Goal: Obtain resource: Obtain resource

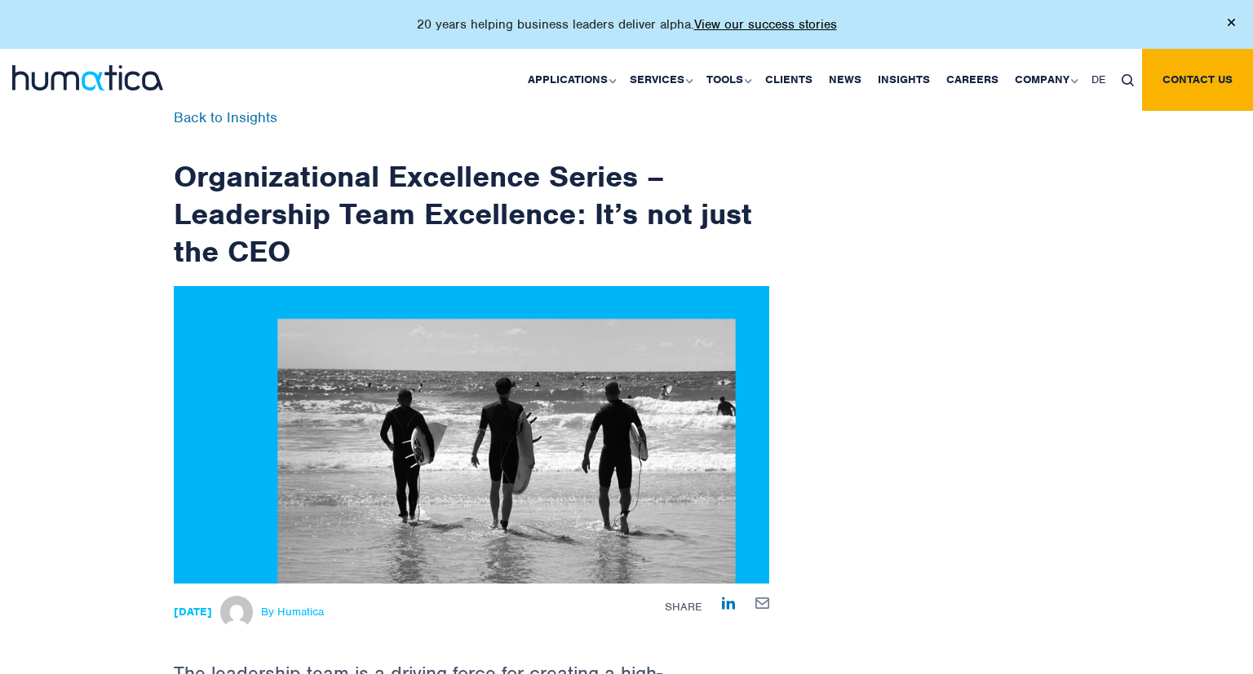
click at [890, 80] on link "Insights" at bounding box center [903, 80] width 68 height 62
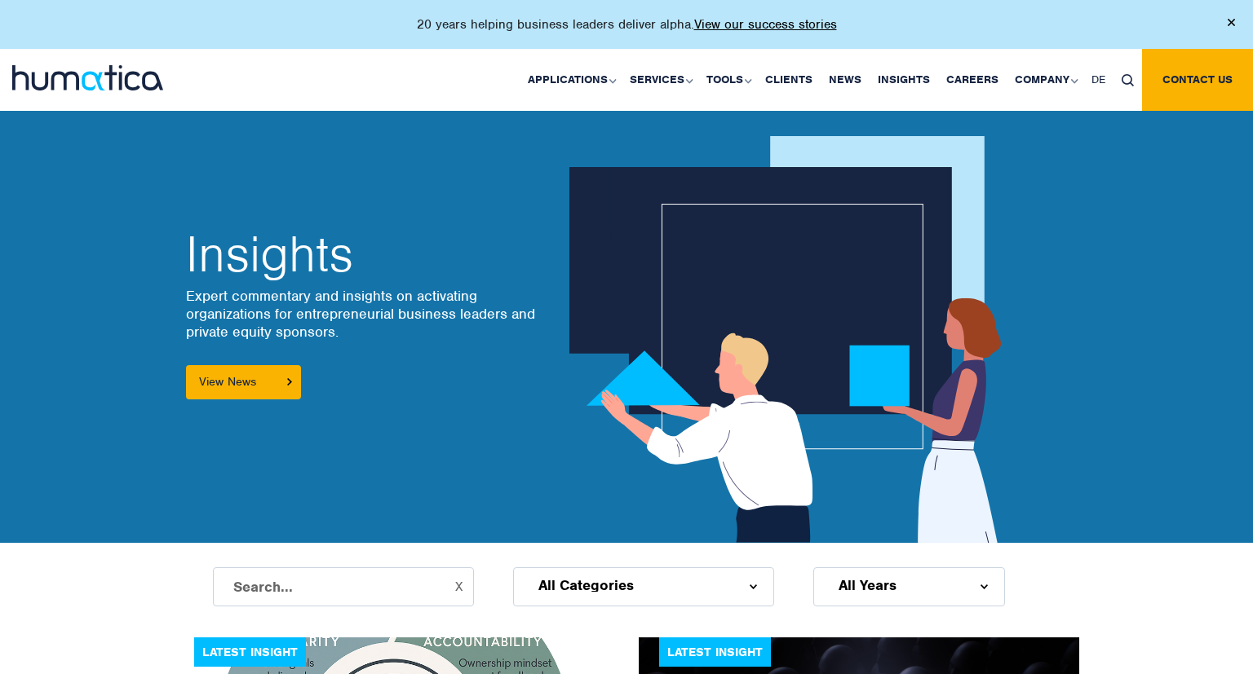
scroll to position [344, 0]
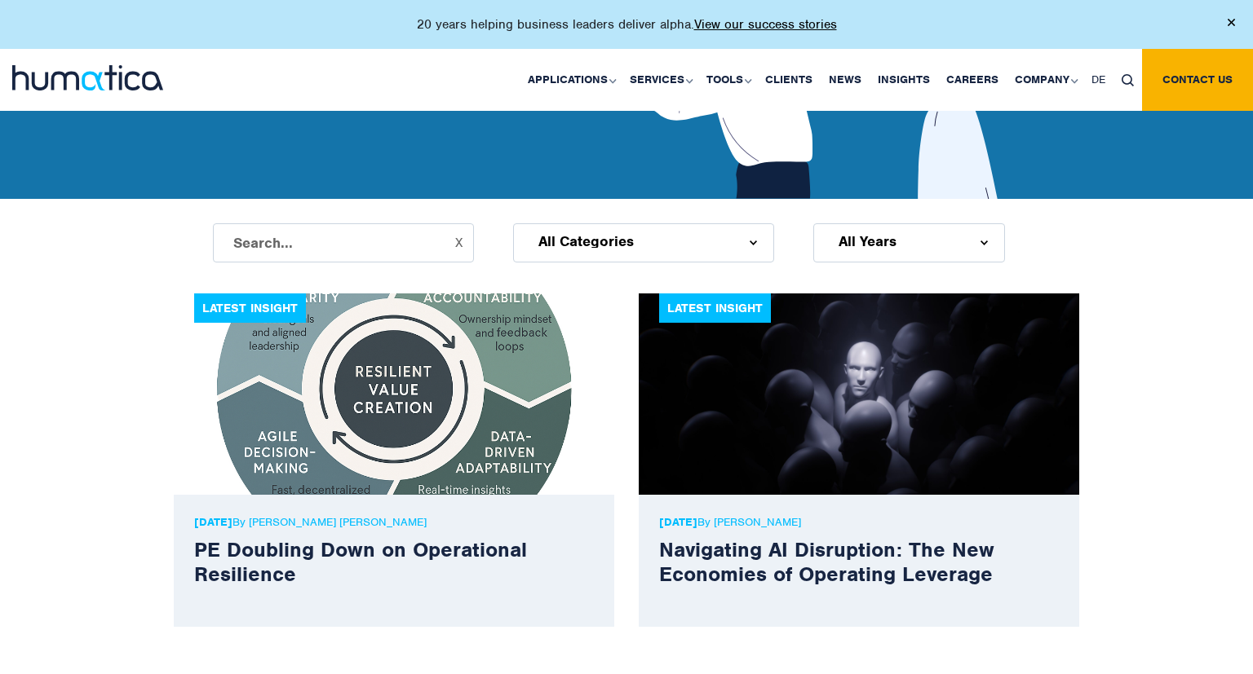
click at [649, 245] on div "All Categories" at bounding box center [643, 242] width 261 height 39
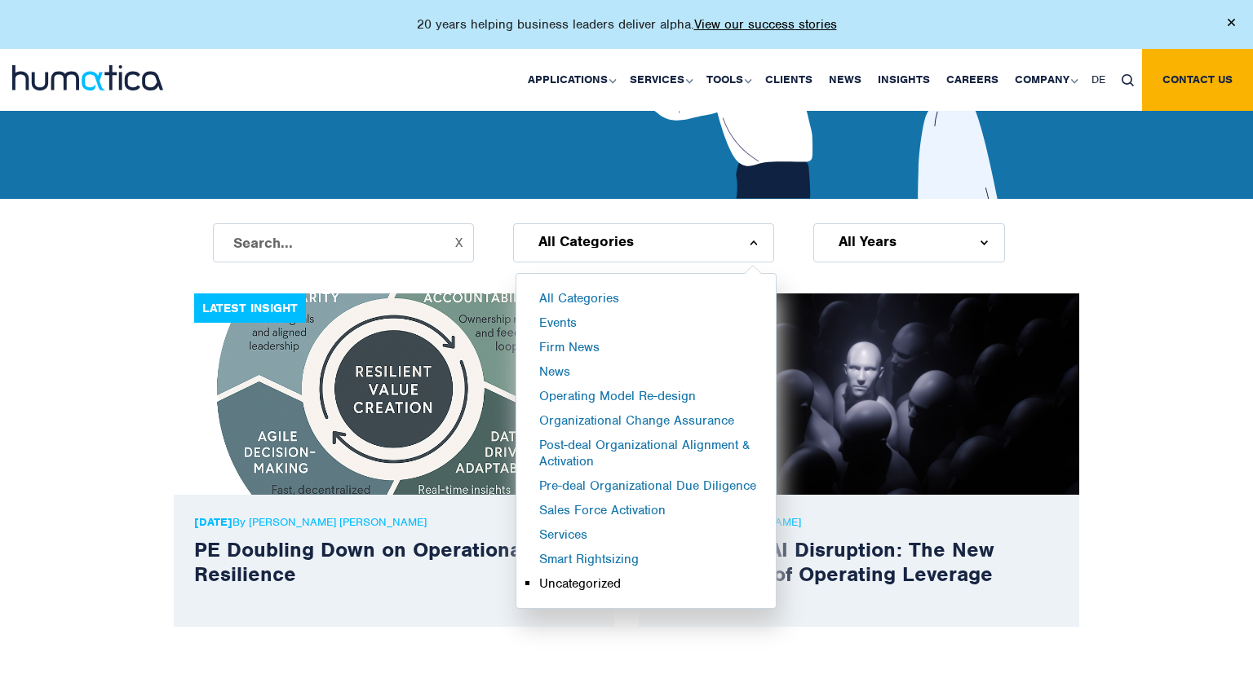
click at [621, 582] on li "Uncategorized" at bounding box center [657, 588] width 236 height 24
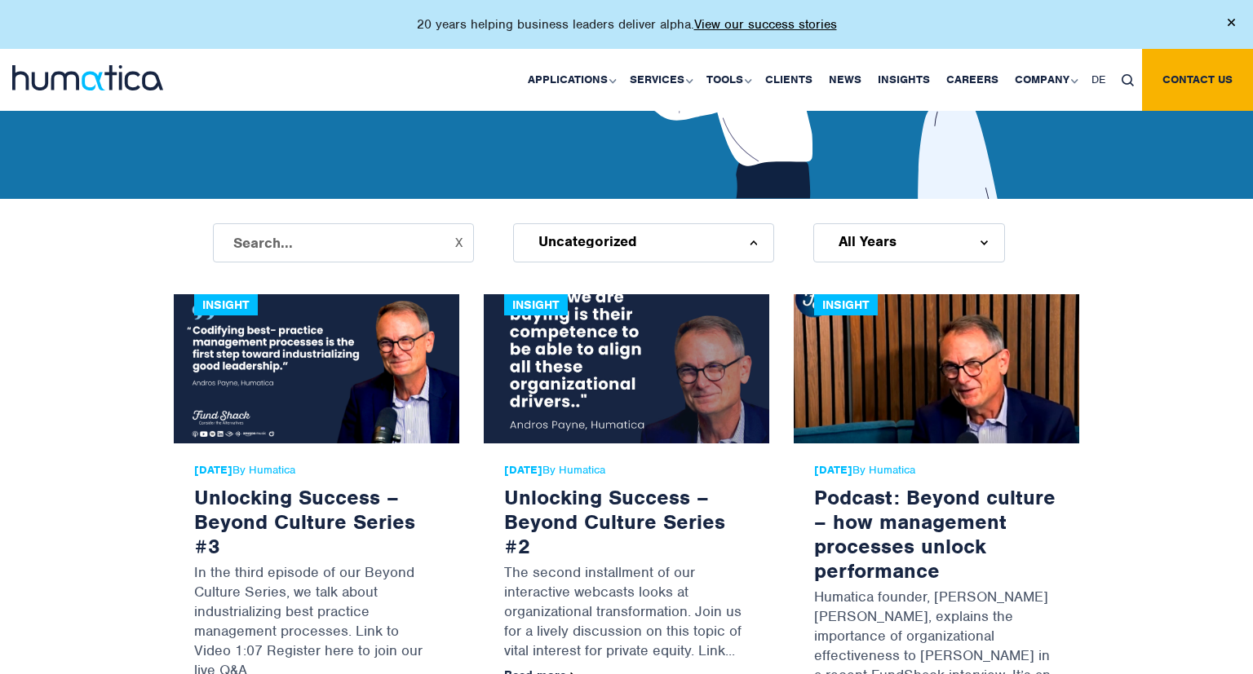
click at [649, 240] on div "Uncategorized" at bounding box center [643, 242] width 261 height 39
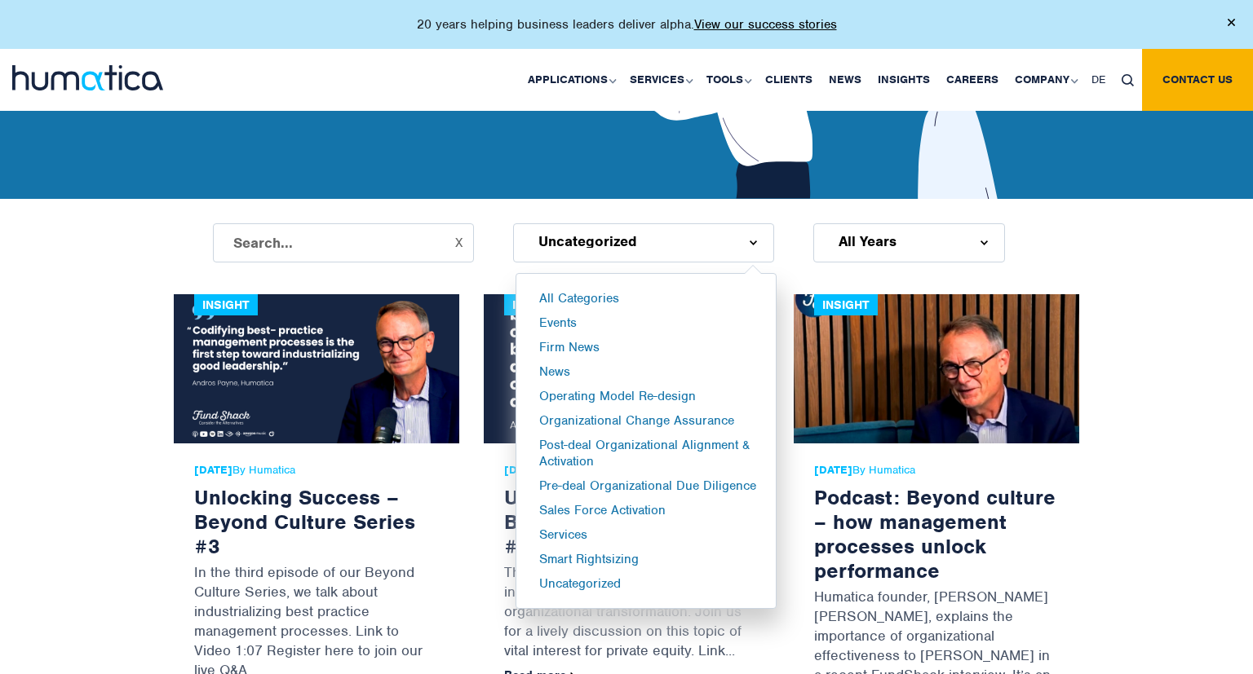
click at [647, 241] on div "Uncategorized" at bounding box center [643, 242] width 261 height 39
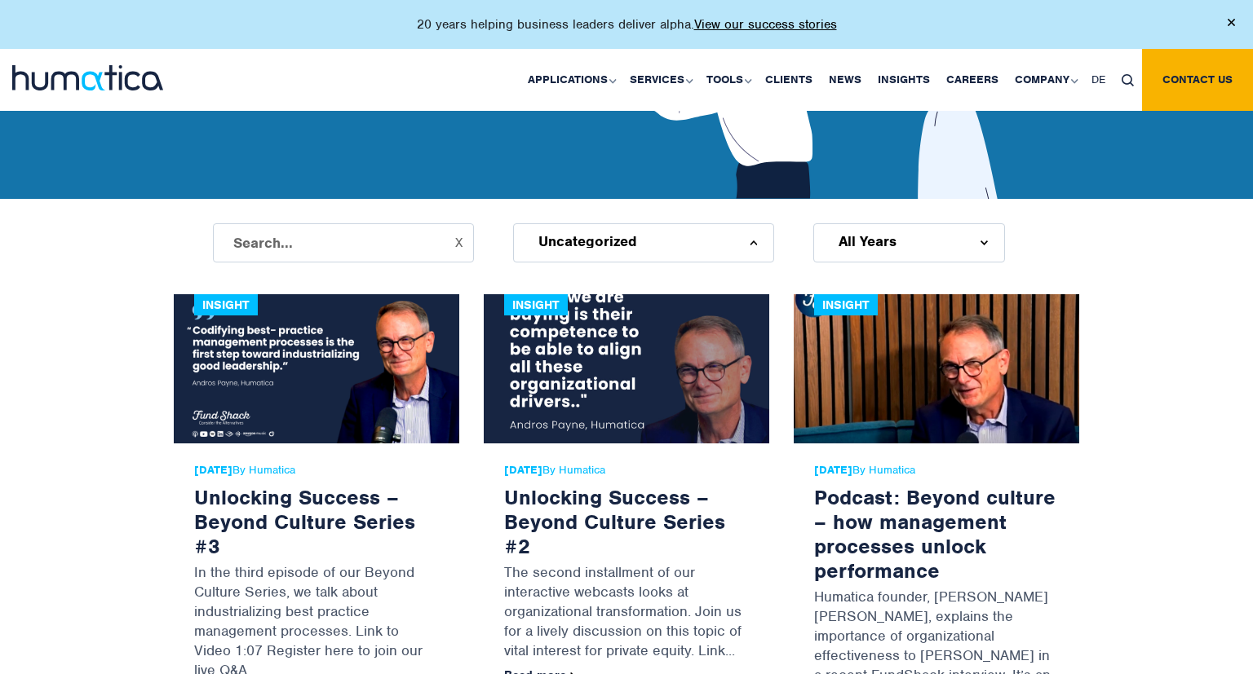
click at [647, 241] on div "Uncategorized" at bounding box center [643, 242] width 261 height 39
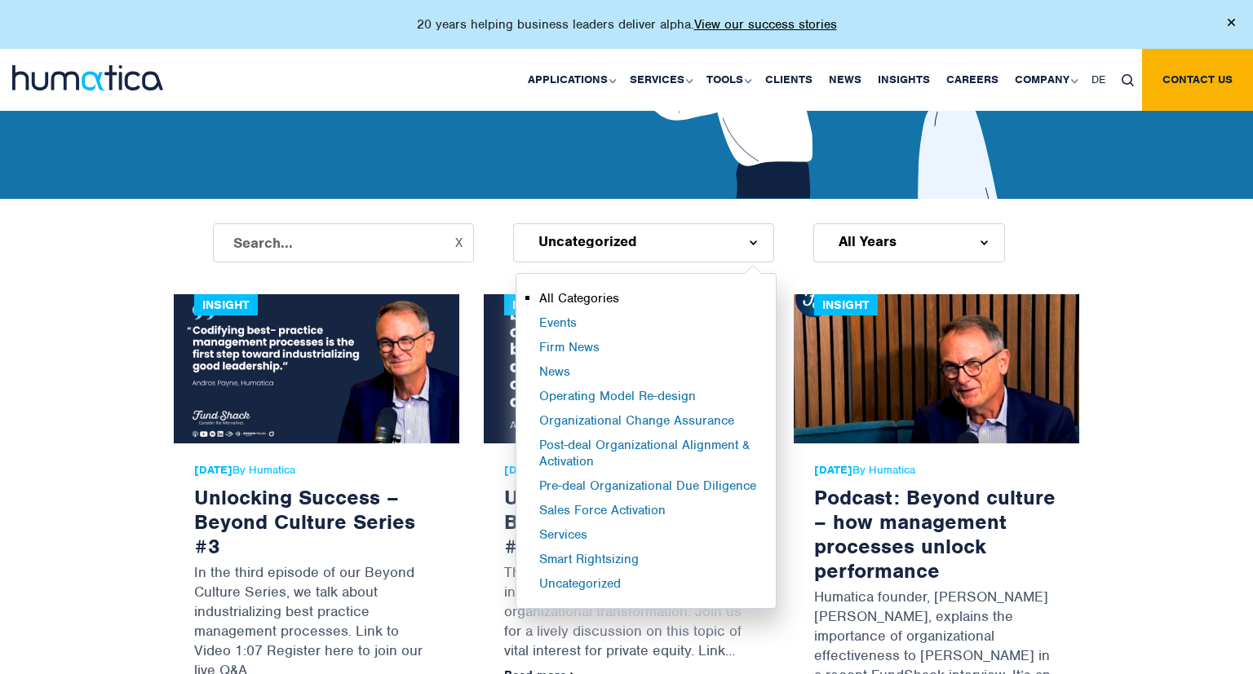
click at [625, 300] on li "All Categories" at bounding box center [657, 302] width 236 height 24
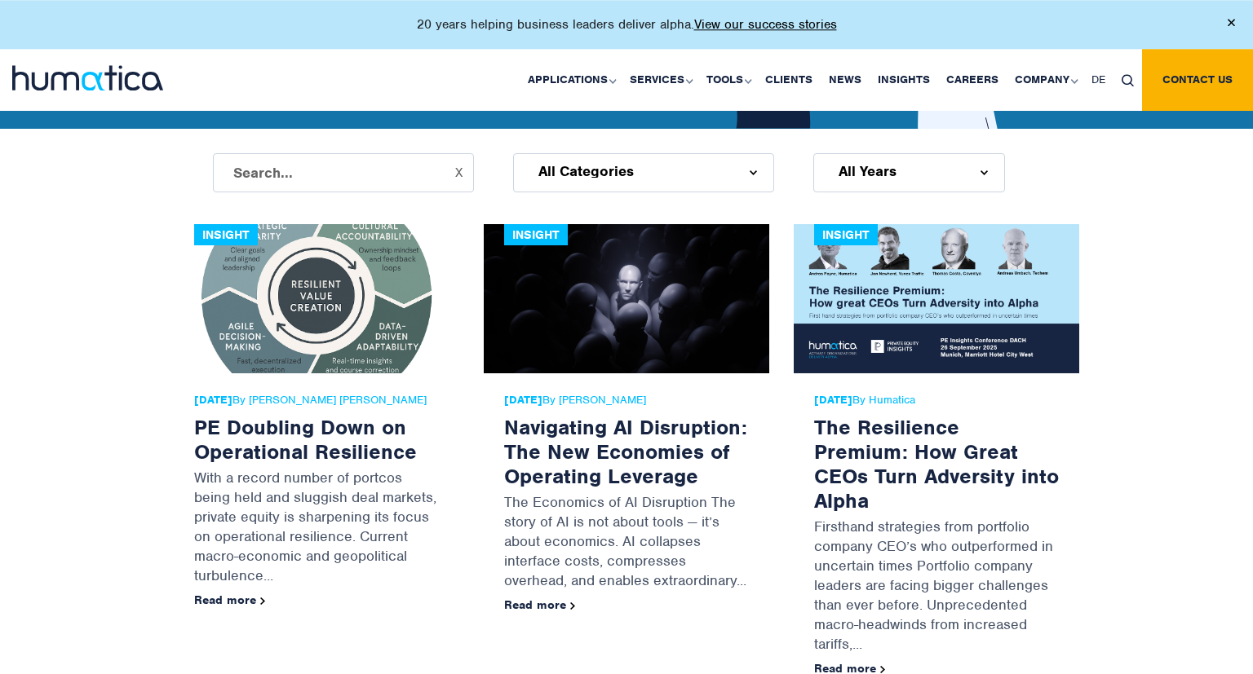
scroll to position [258, 0]
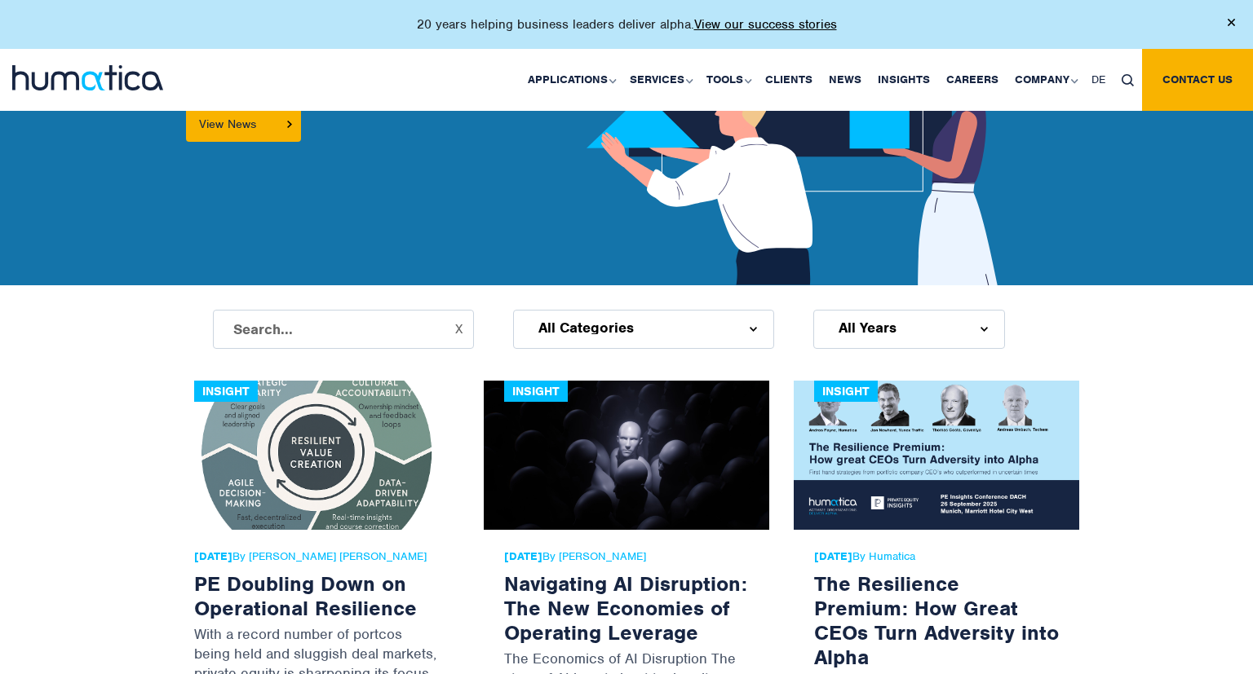
click at [875, 318] on div "All Years" at bounding box center [909, 329] width 192 height 39
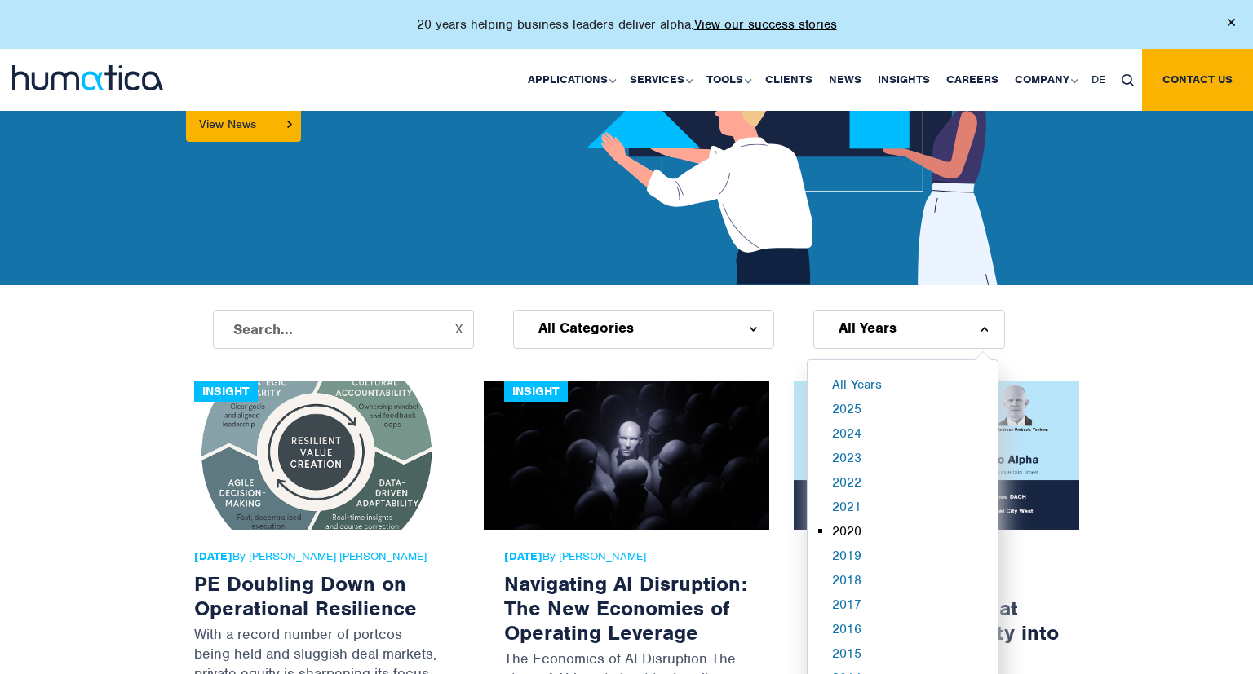
click at [891, 527] on li "2020" at bounding box center [921, 536] width 178 height 24
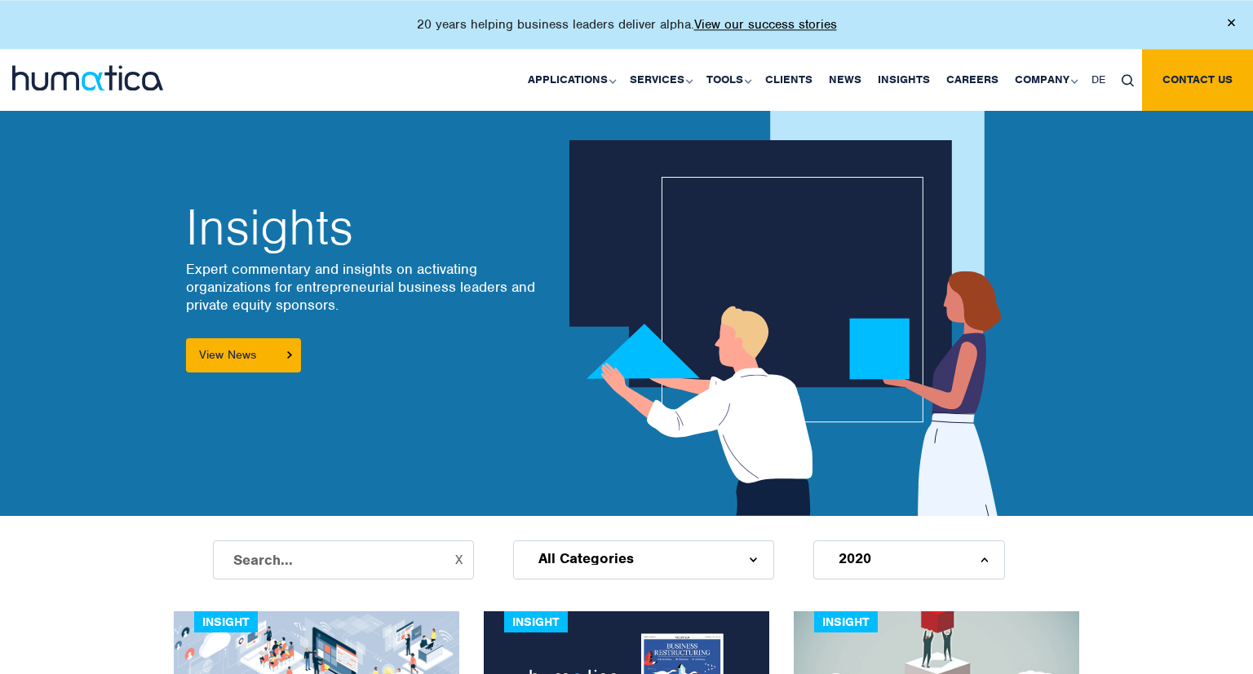
scroll to position [0, 0]
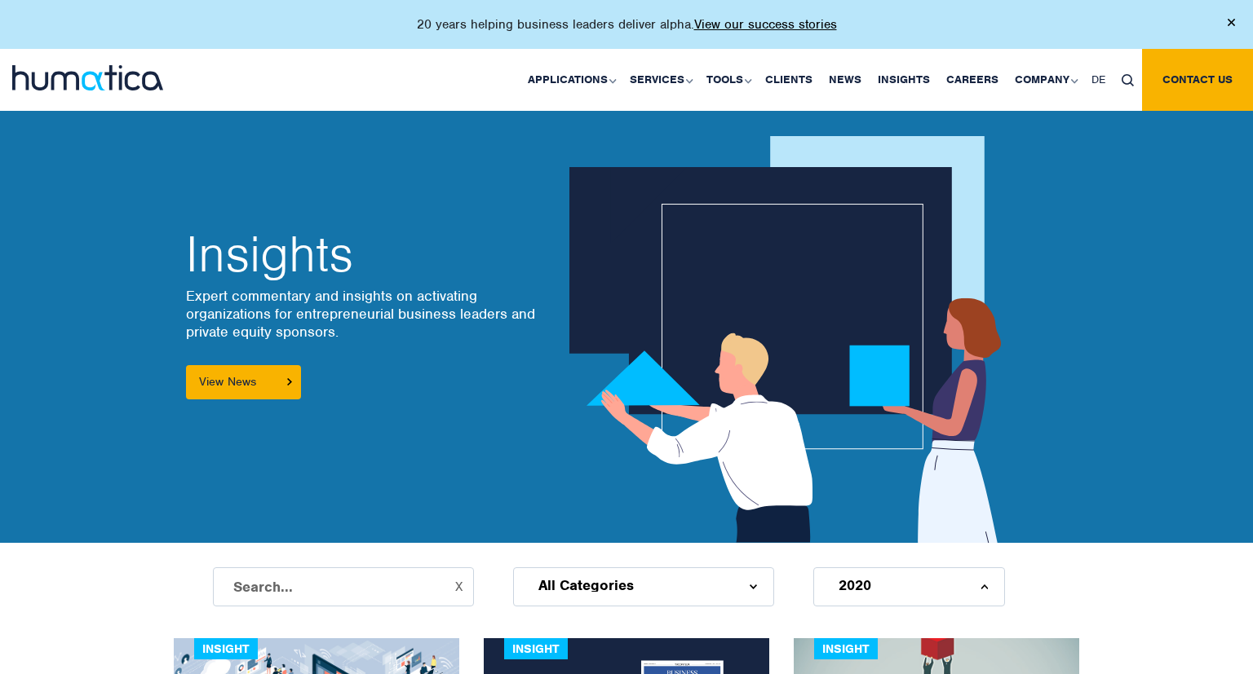
click at [893, 586] on div "2020" at bounding box center [909, 587] width 192 height 39
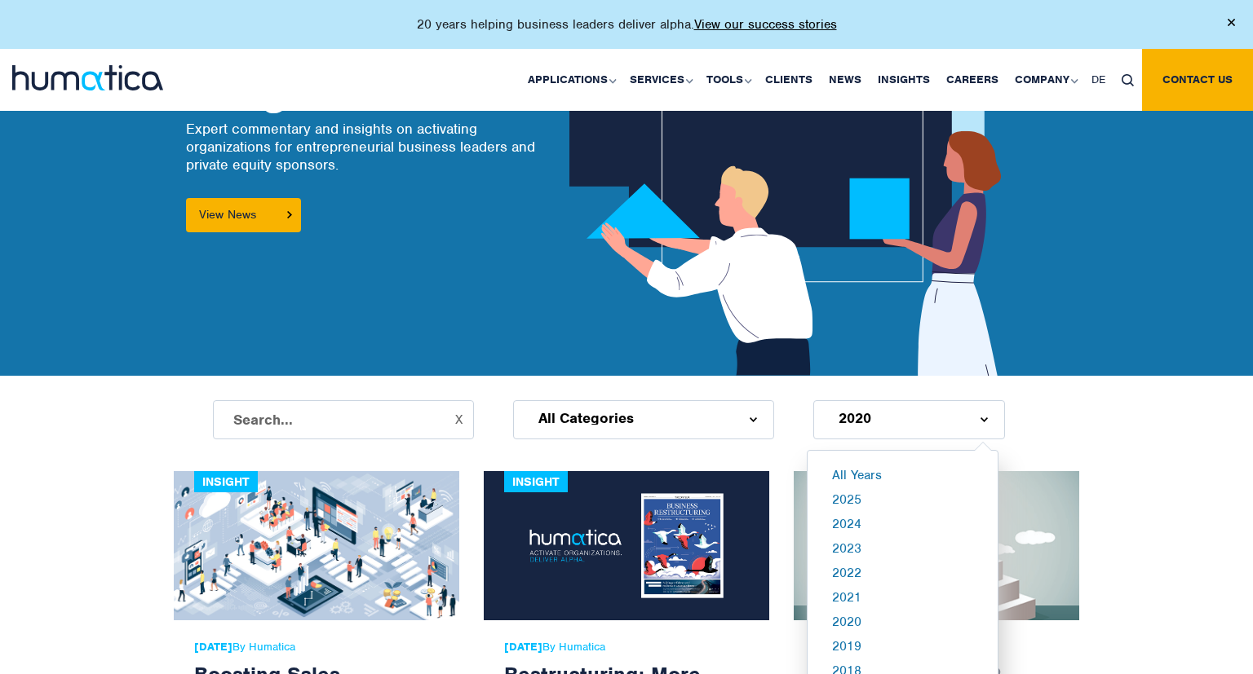
scroll to position [344, 0]
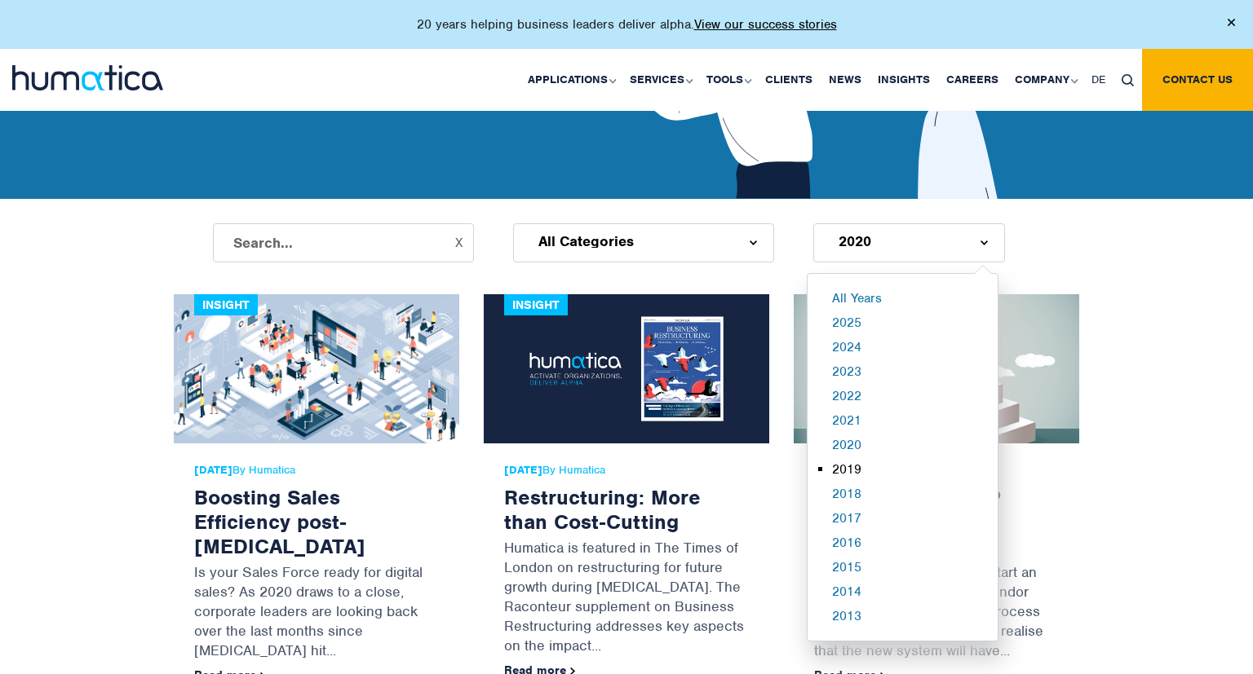
click at [871, 480] on li "2019" at bounding box center [921, 474] width 178 height 24
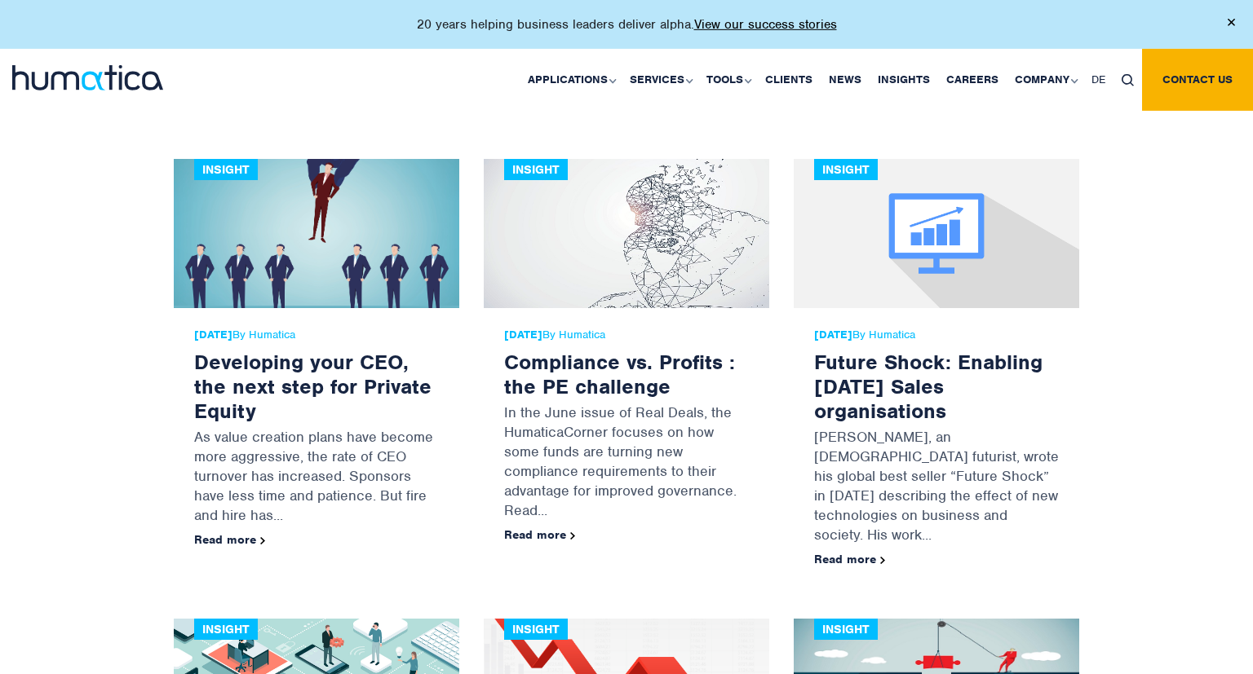
scroll to position [947, 0]
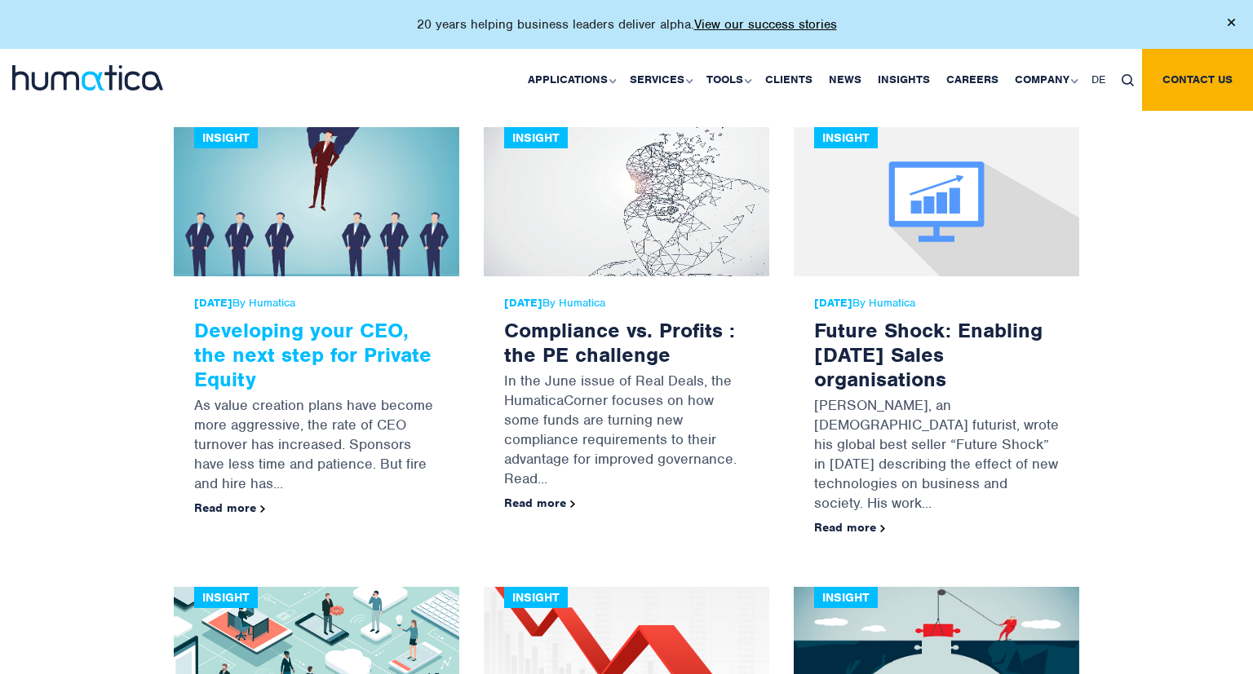
click at [334, 328] on link "Developing your CEO, the next step for Private Equity" at bounding box center [312, 354] width 237 height 75
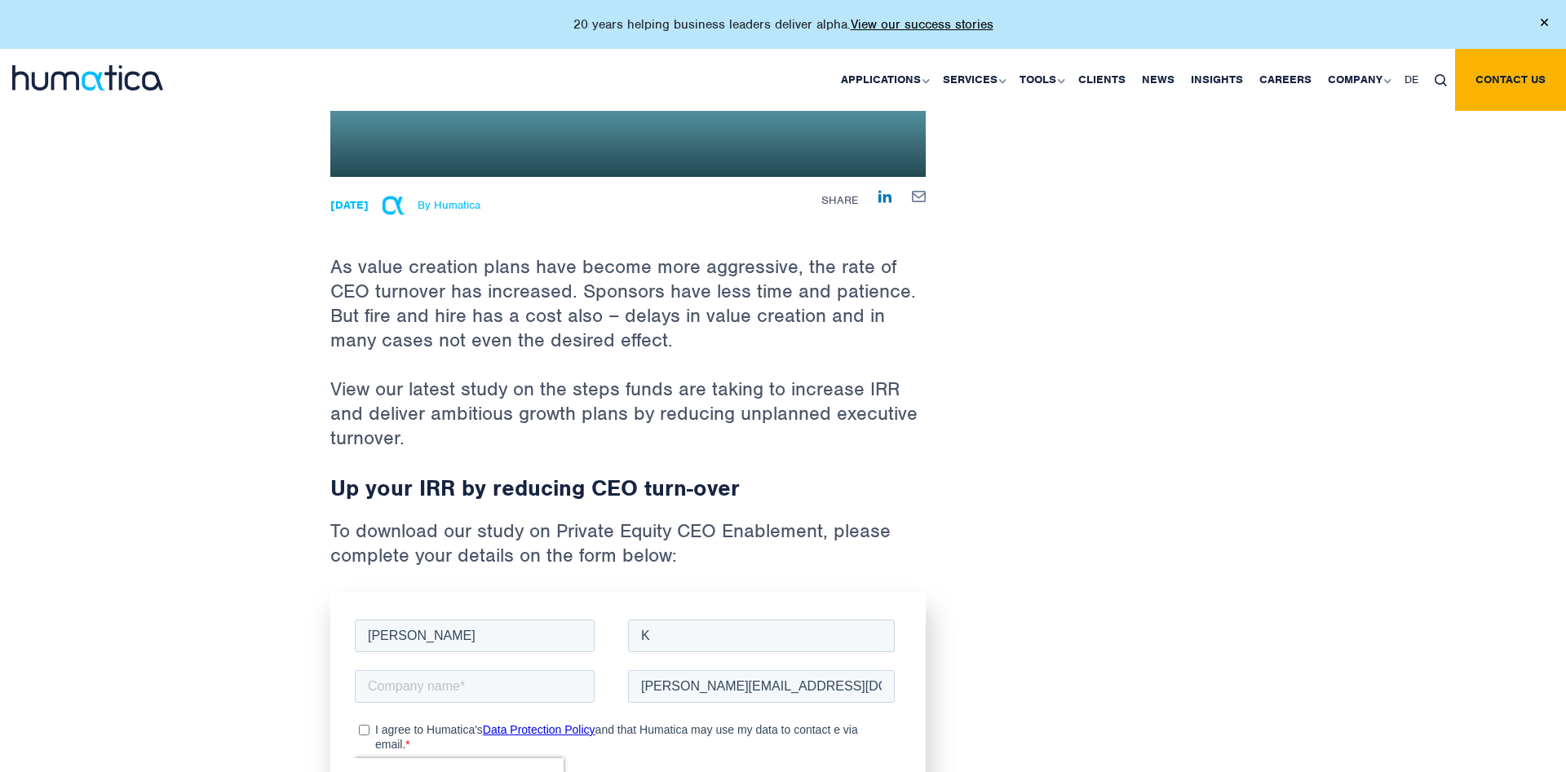
scroll to position [915, 0]
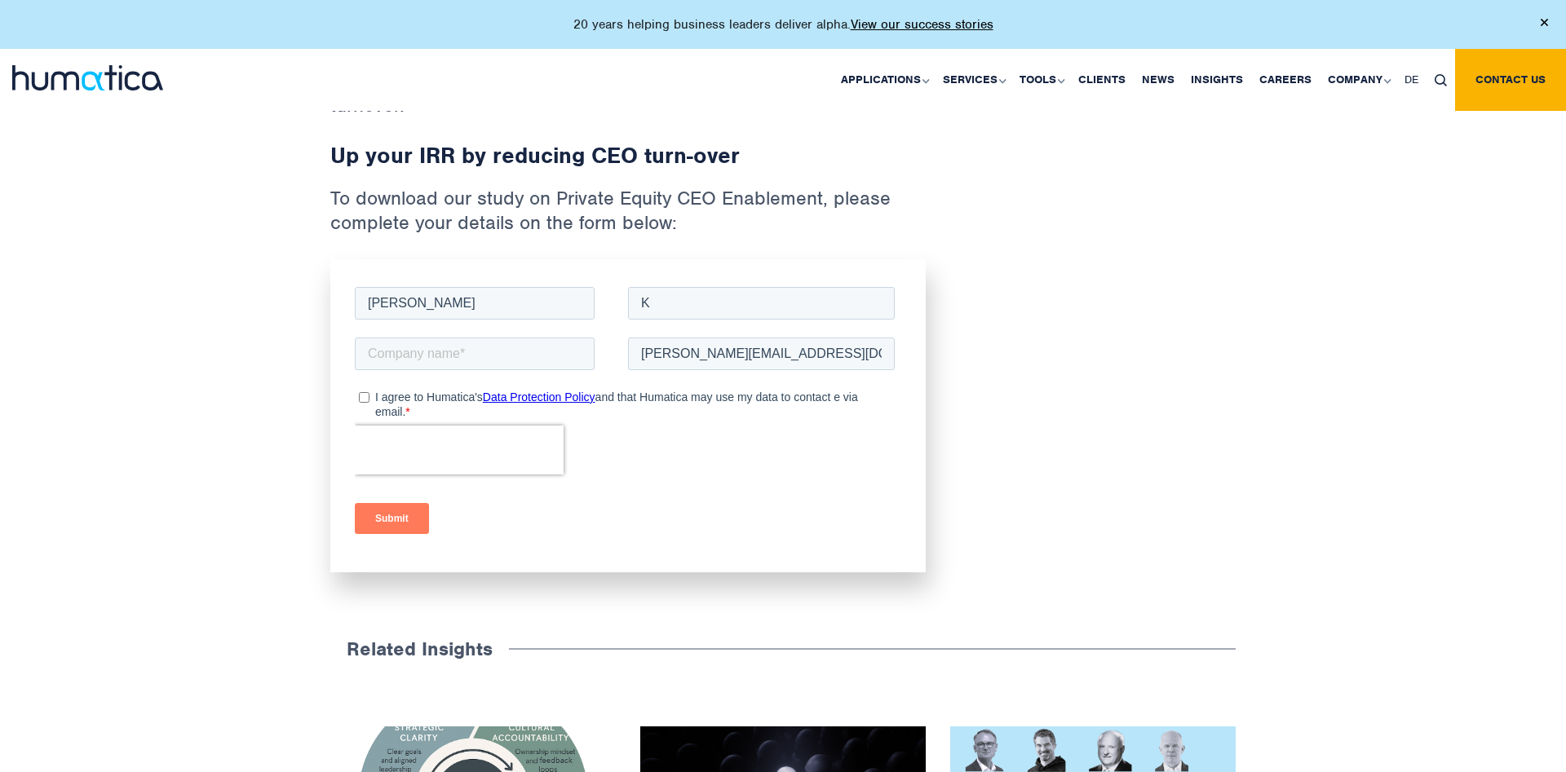
click at [373, 399] on label "I agree to Humatica's Data Protection Policy and that Humatica may use my data …" at bounding box center [627, 403] width 536 height 29
click at [369, 399] on input "I agree to Humatica's Data Protection Policy and that Humatica may use my data …" at bounding box center [364, 396] width 11 height 11
checkbox input "true"
click at [391, 516] on input "Submit" at bounding box center [392, 517] width 74 height 31
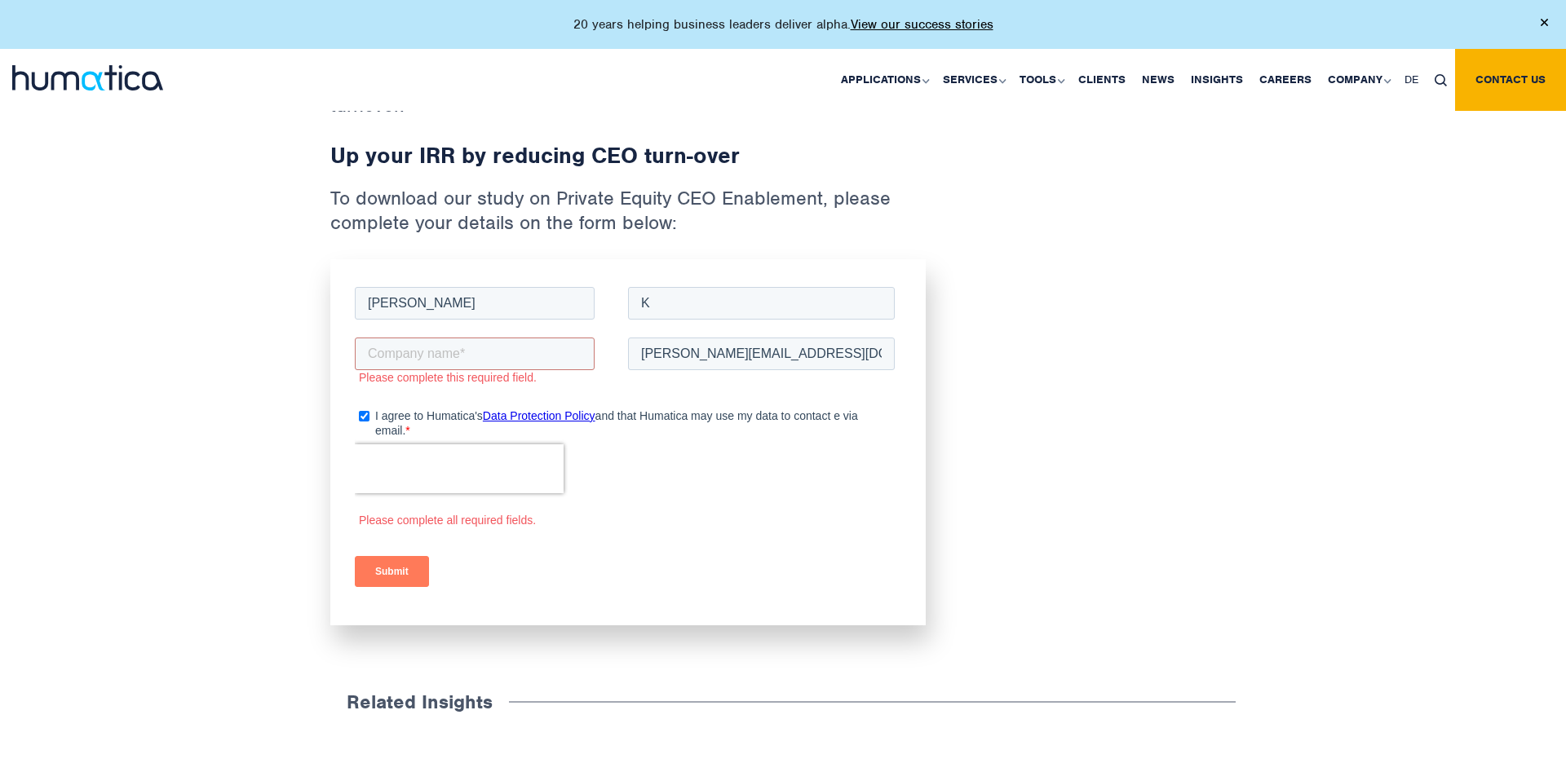
click at [455, 335] on div "Please complete this required field." at bounding box center [491, 361] width 273 height 55
click at [450, 347] on input "text" at bounding box center [475, 353] width 240 height 33
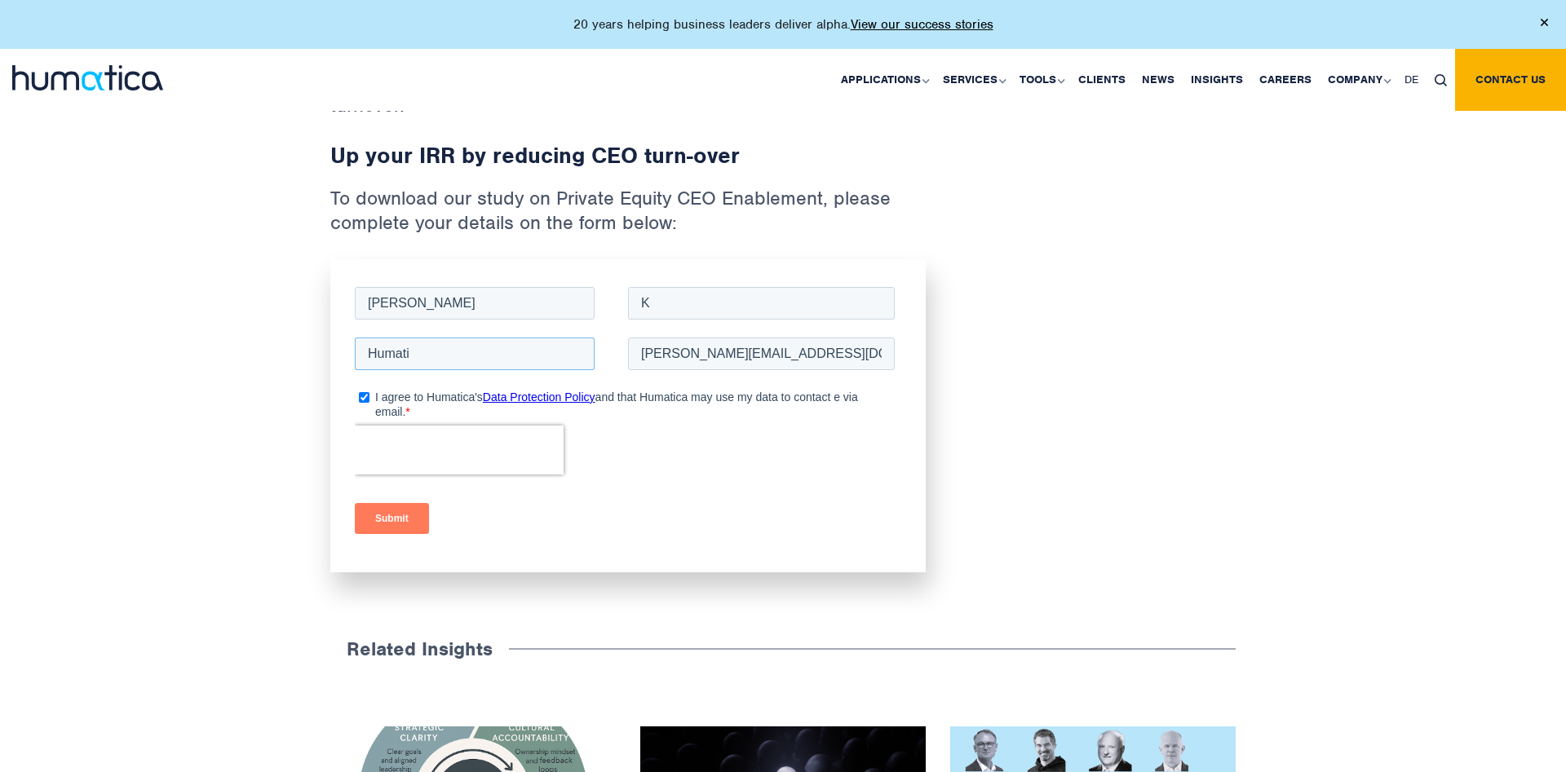
type input "Humatica GmbH"
click at [400, 518] on input "Submit" at bounding box center [392, 517] width 74 height 31
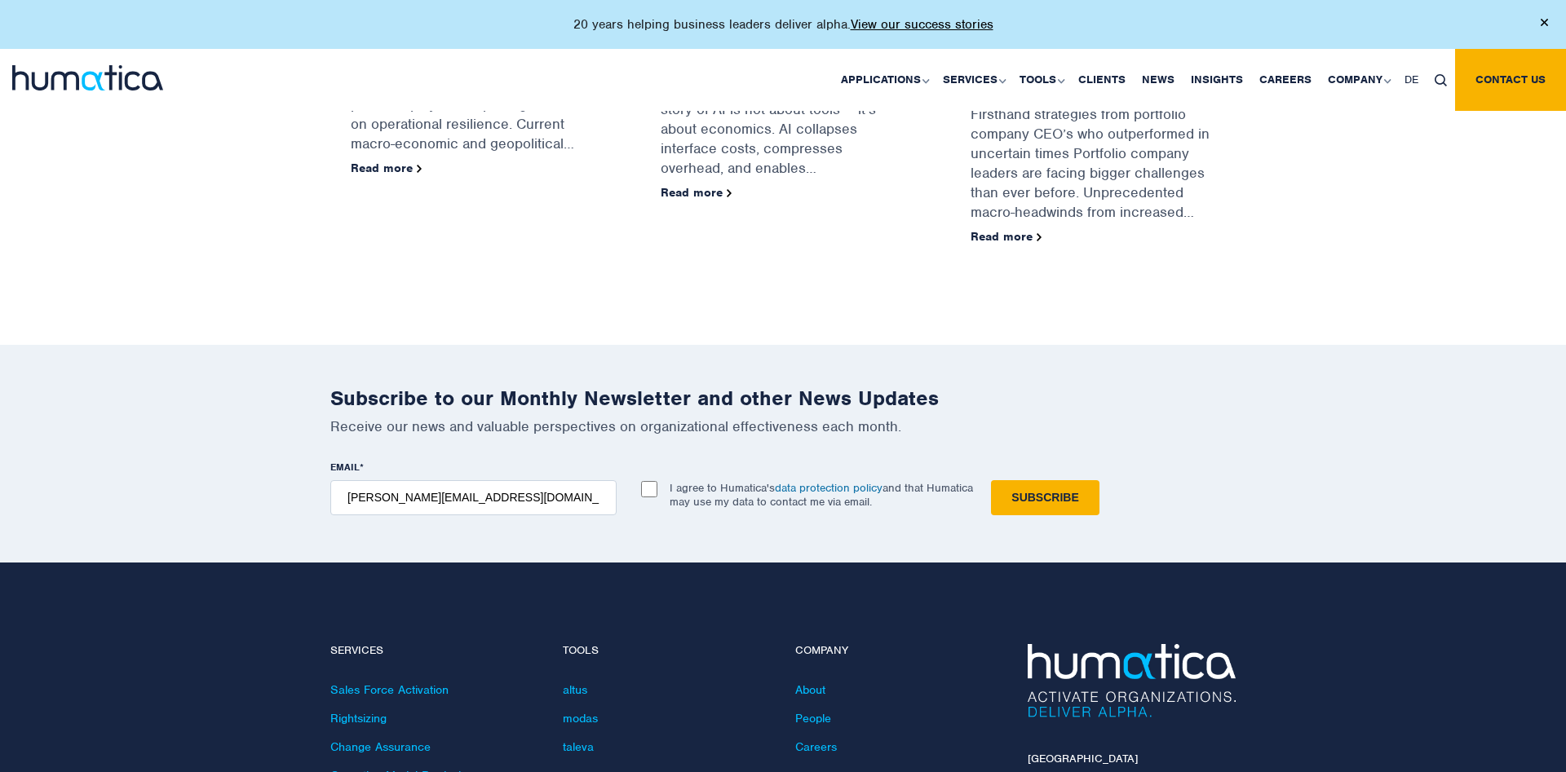
scroll to position [1414, 0]
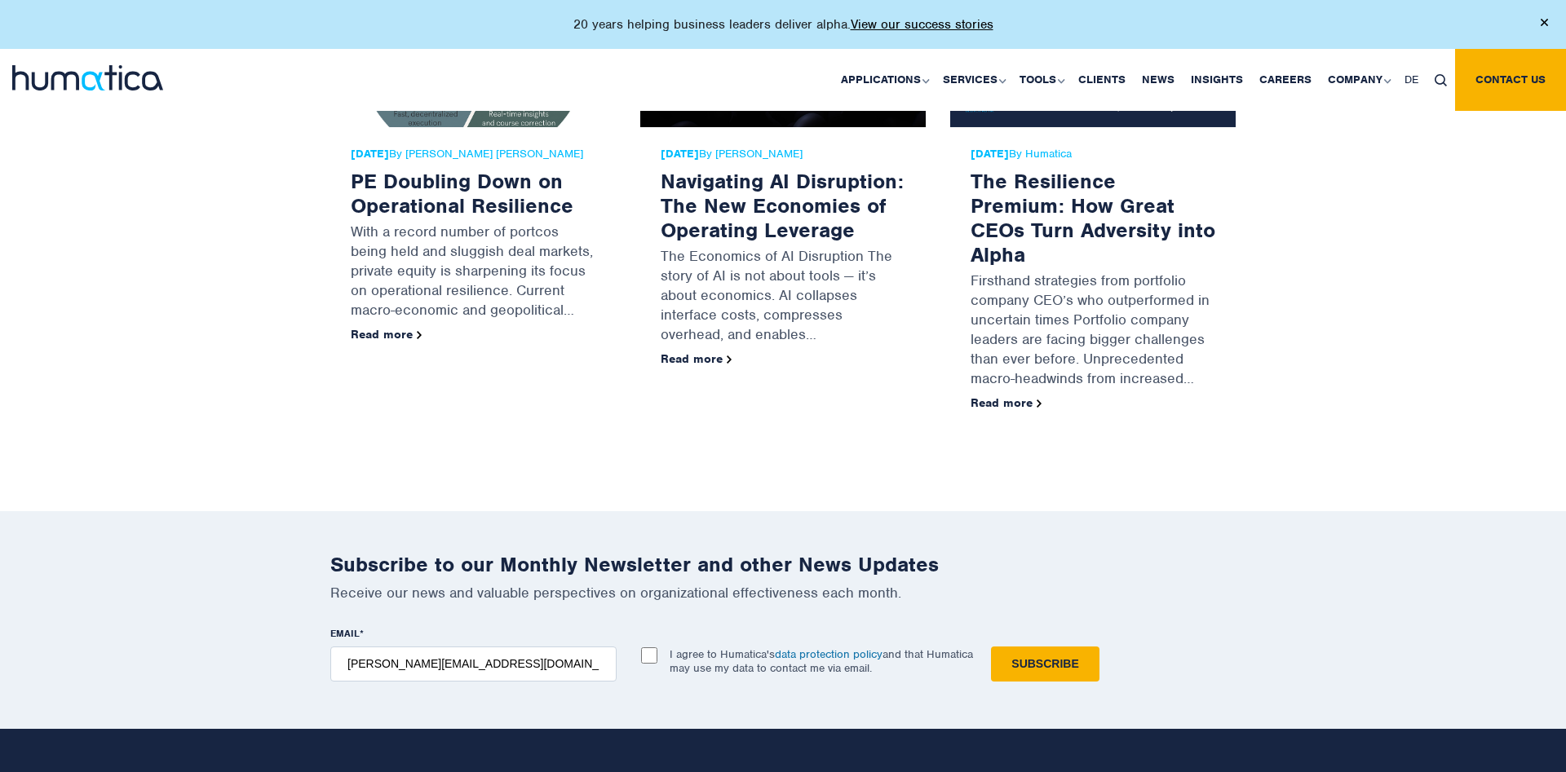
click at [639, 388] on div "27 Aug, 2025 By Paul Simpson Navigating AI Disruption: The New Economies of Ope…" at bounding box center [783, 220] width 310 height 484
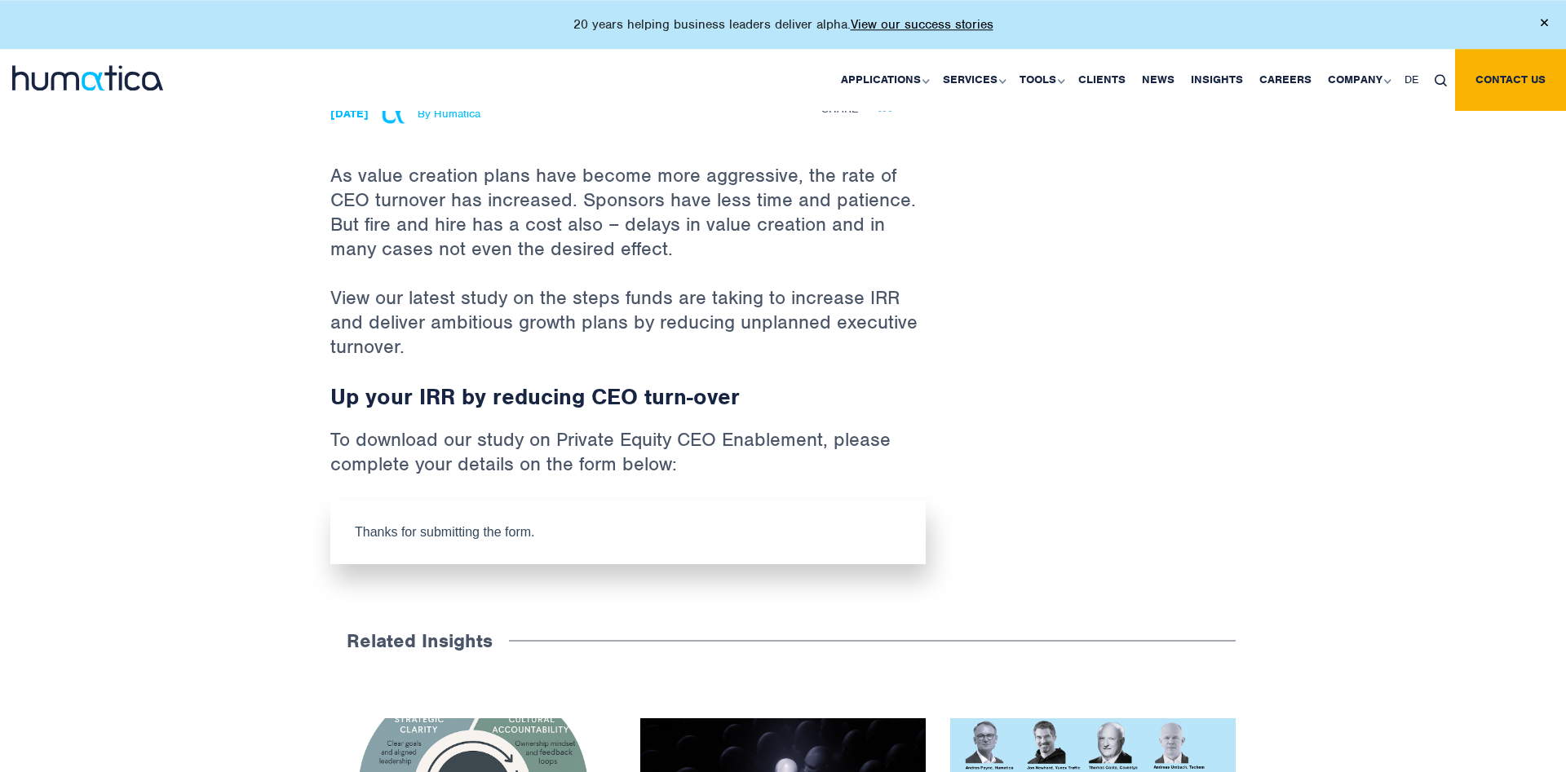
scroll to position [665, 0]
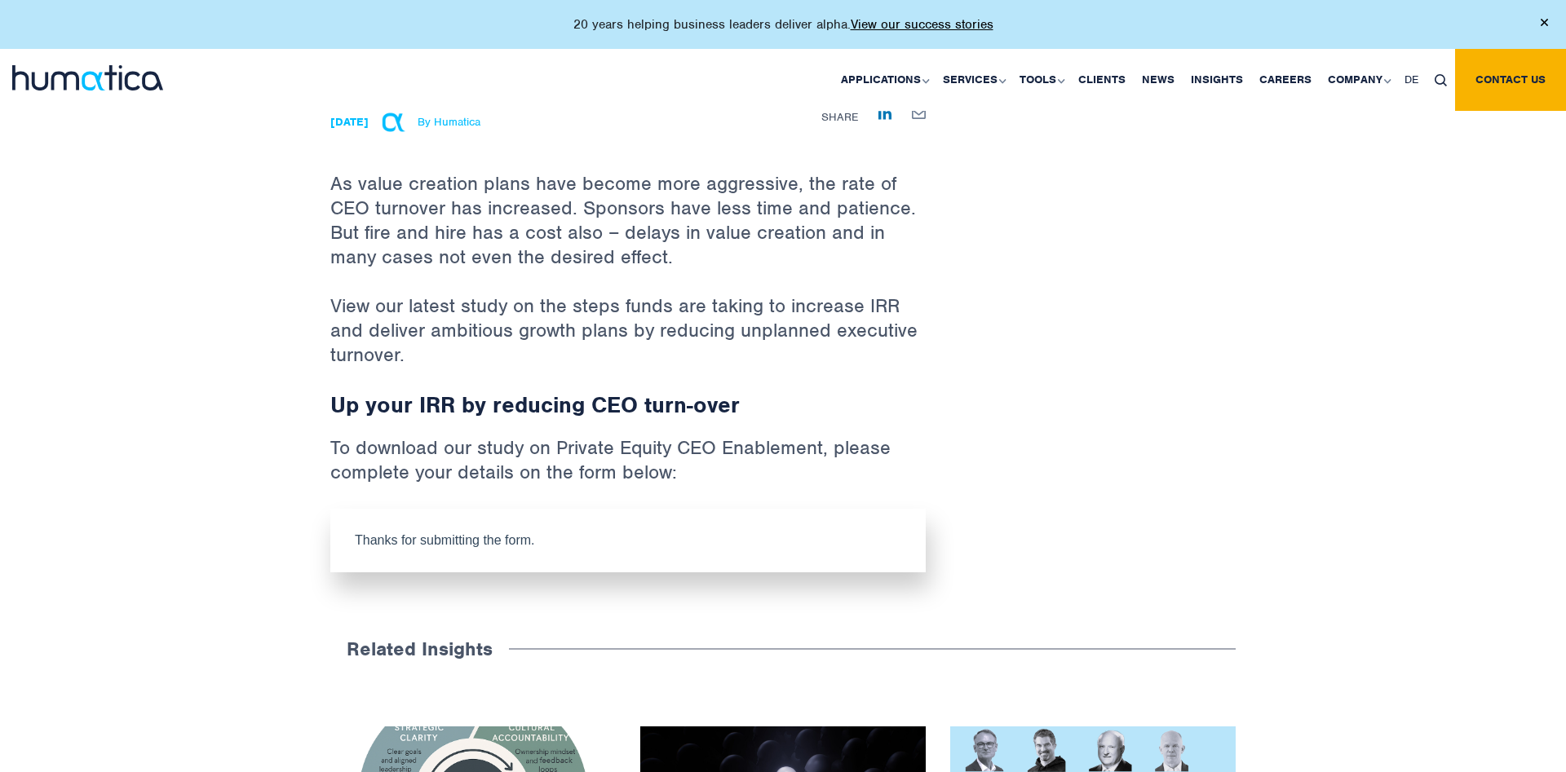
click at [528, 471] on p "To download our study on Private Equity CEO Enablement, please complete your de…" at bounding box center [627, 471] width 595 height 73
click at [592, 435] on p "To download our study on Private Equity CEO Enablement, please complete your de…" at bounding box center [627, 471] width 595 height 73
click at [534, 449] on p "To download our study on Private Equity CEO Enablement, please complete your de…" at bounding box center [627, 471] width 595 height 73
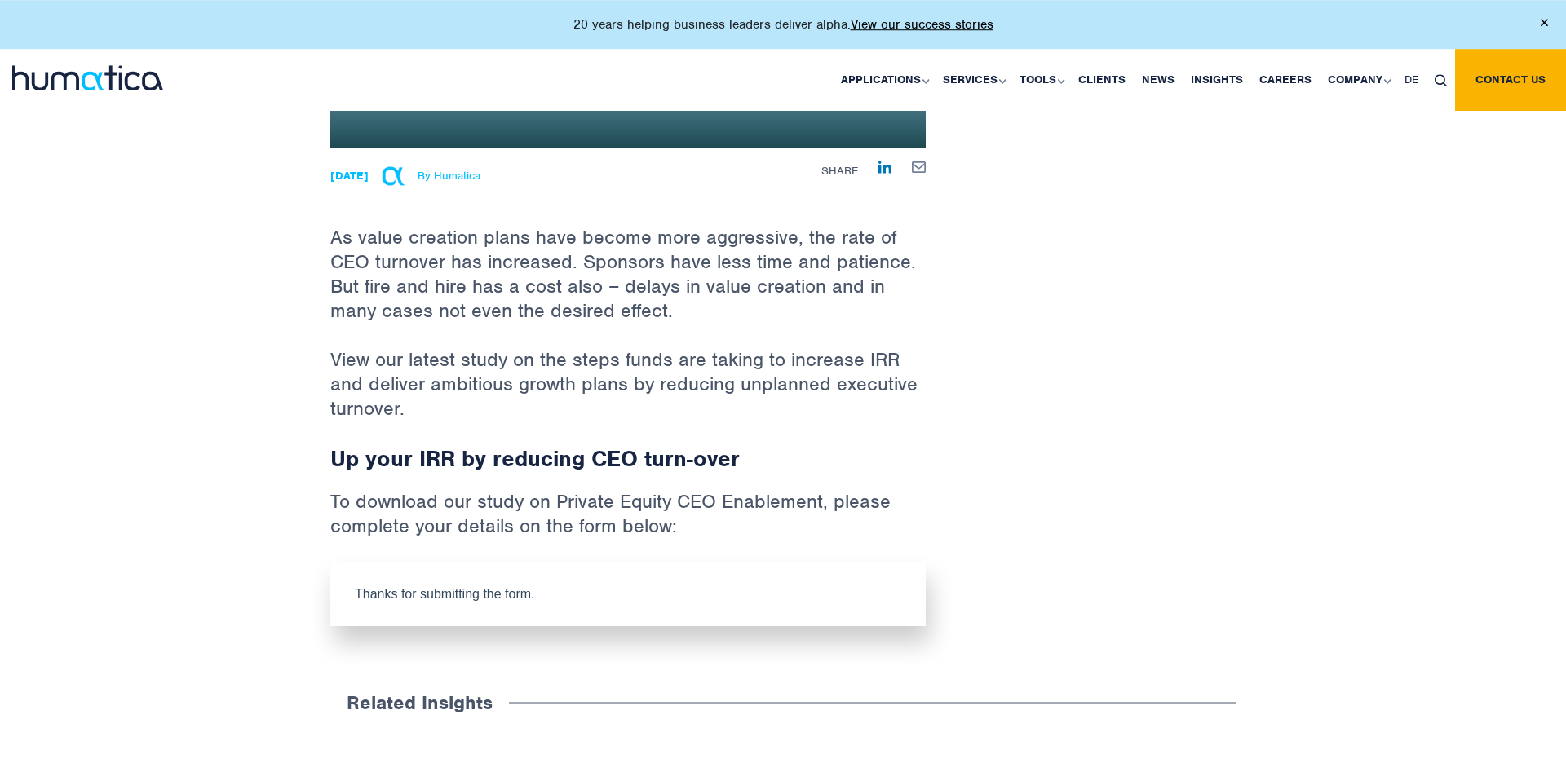
scroll to position [582, 0]
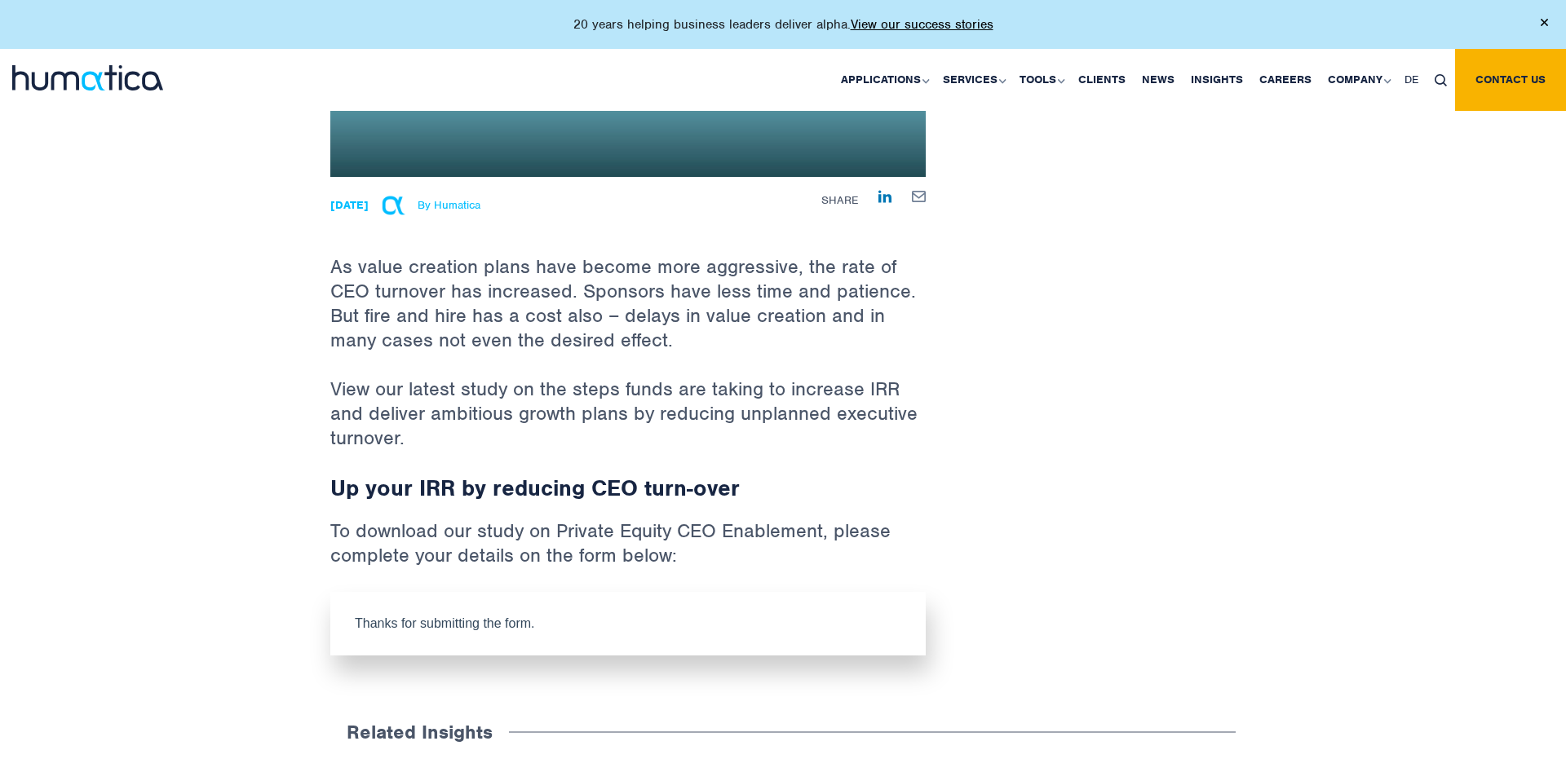
click at [511, 288] on p "As value creation plans have become more aggressive, the rate of CEO turnover h…" at bounding box center [627, 277] width 595 height 200
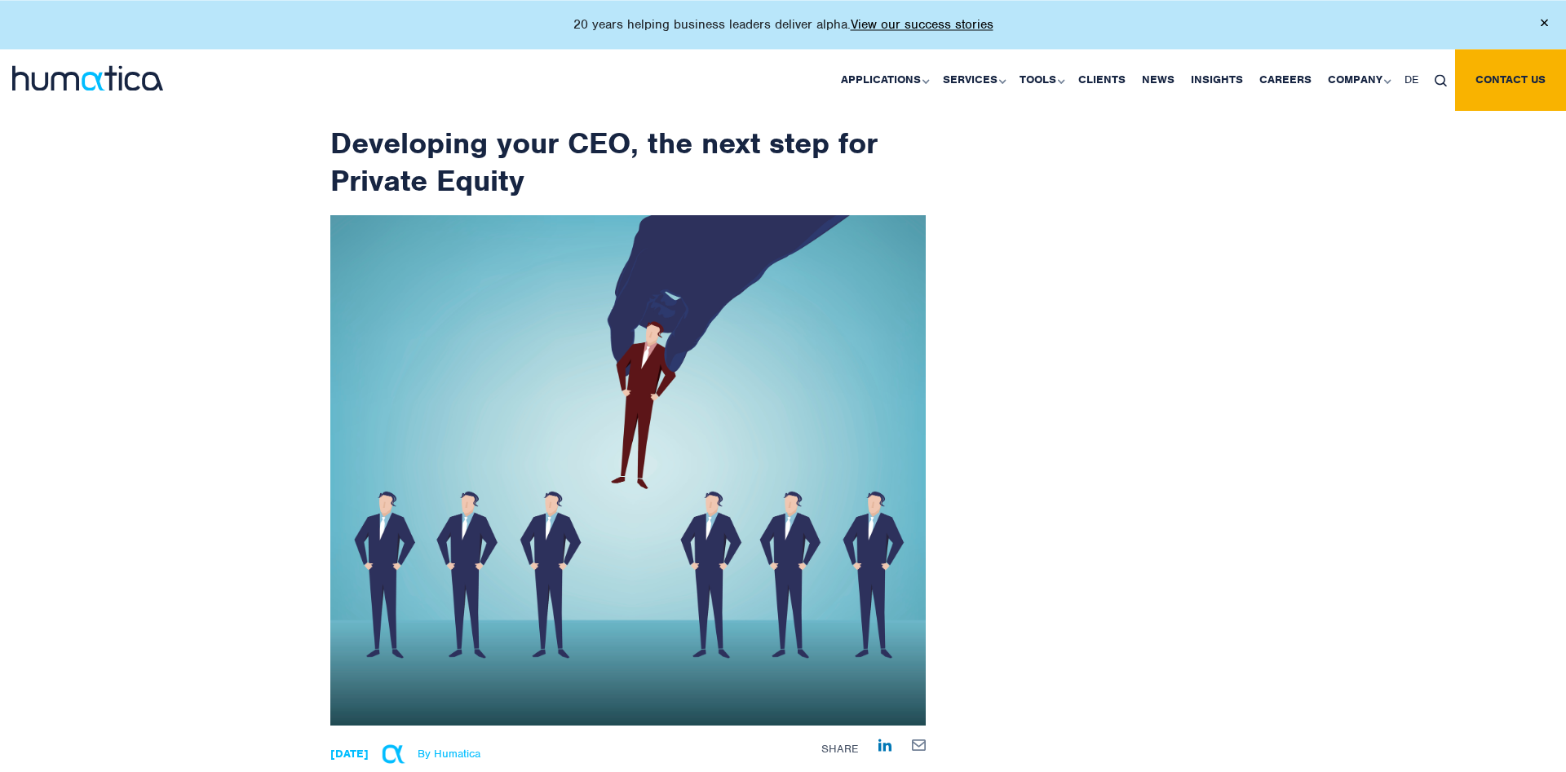
scroll to position [0, 0]
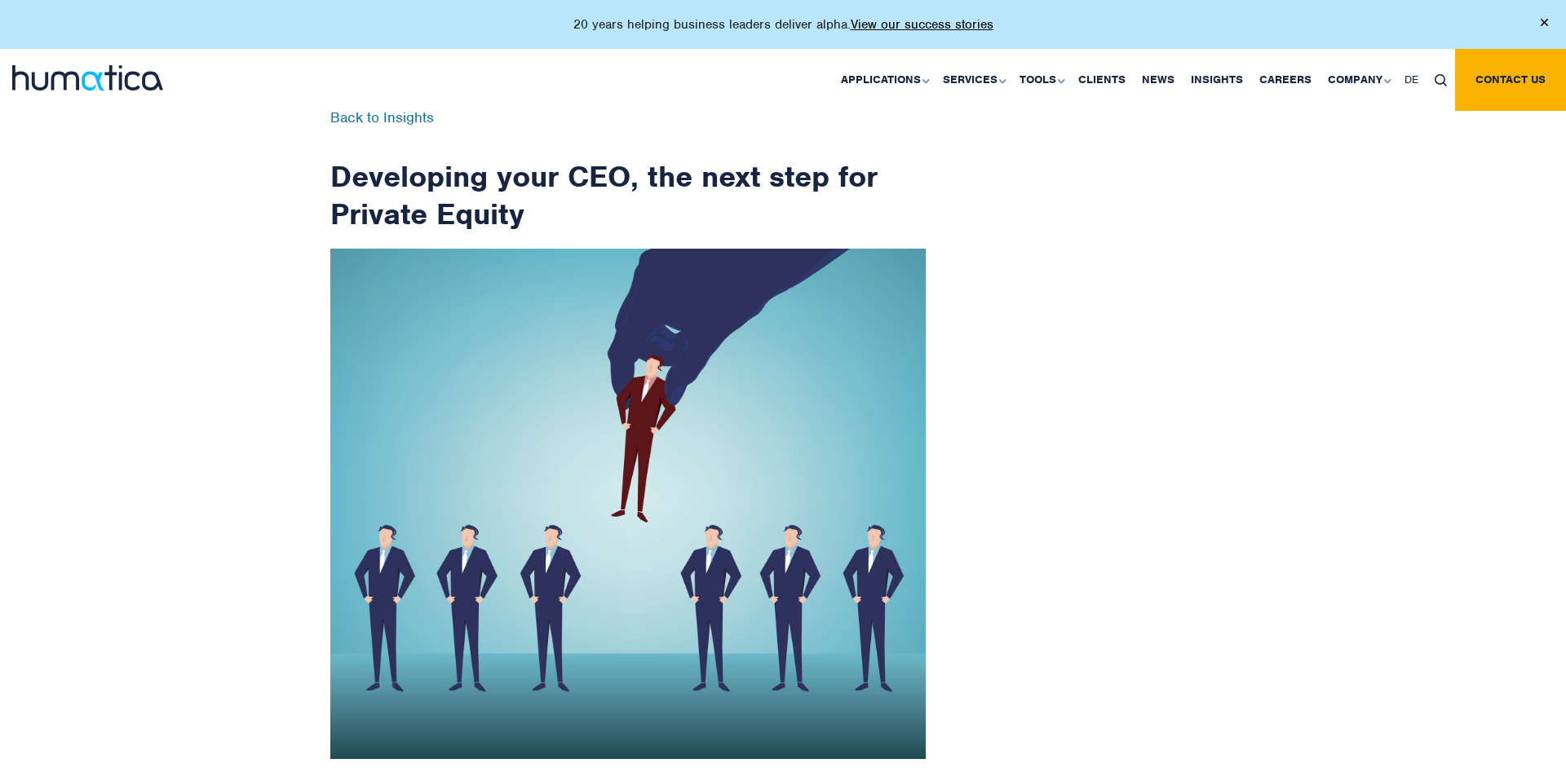
click at [1125, 197] on div "Back to Insights Developing your CEO, the next step for Private Equity 01 Jul, …" at bounding box center [783, 674] width 930 height 1127
click at [1146, 294] on div "Back to Insights Developing your CEO, the next step for Private Equity 01 Jul, …" at bounding box center [783, 674] width 930 height 1127
click at [1098, 269] on div "Back to Insights Developing your CEO, the next step for Private Equity 01 Jul, …" at bounding box center [783, 674] width 930 height 1127
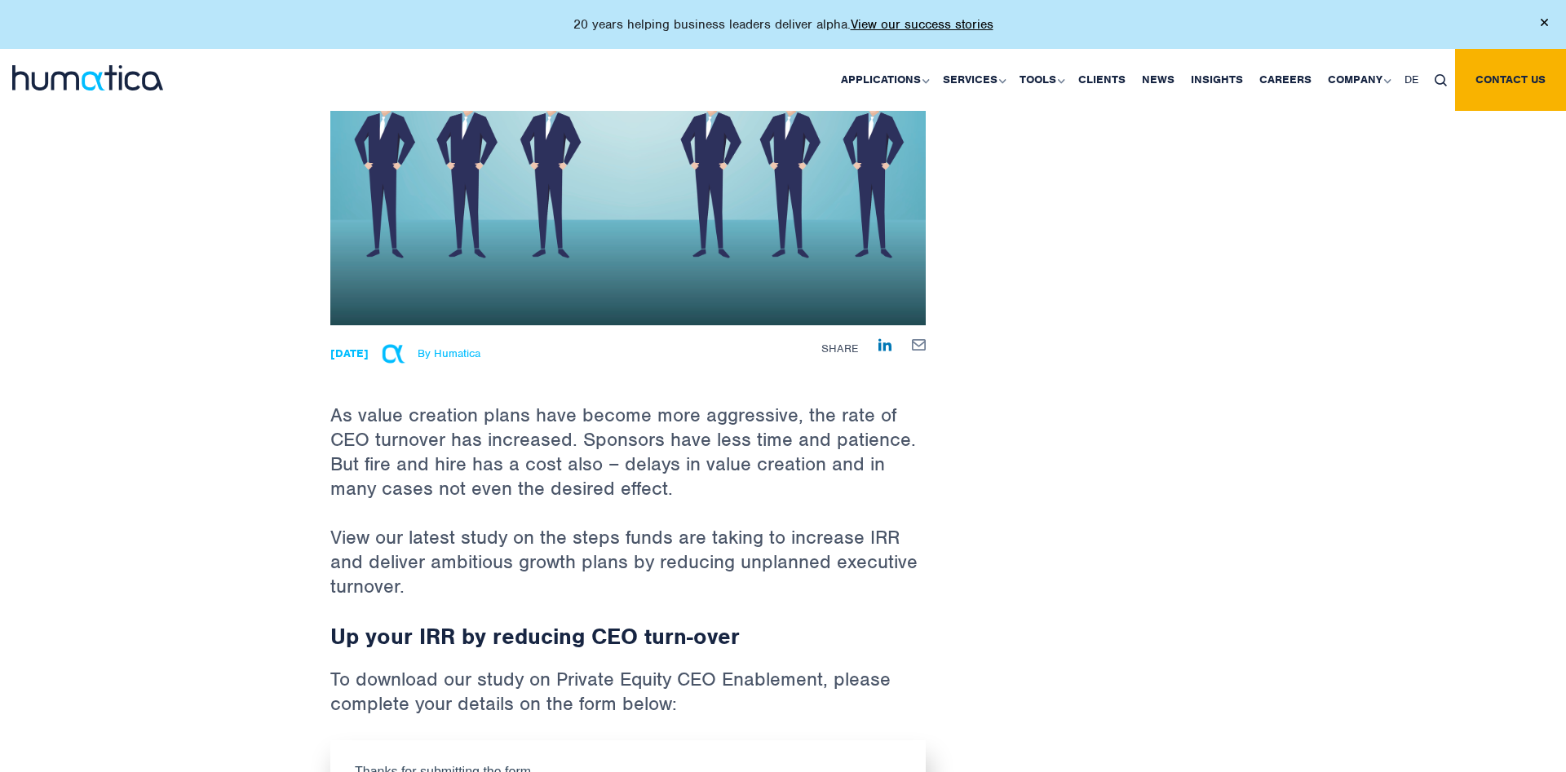
scroll to position [333, 0]
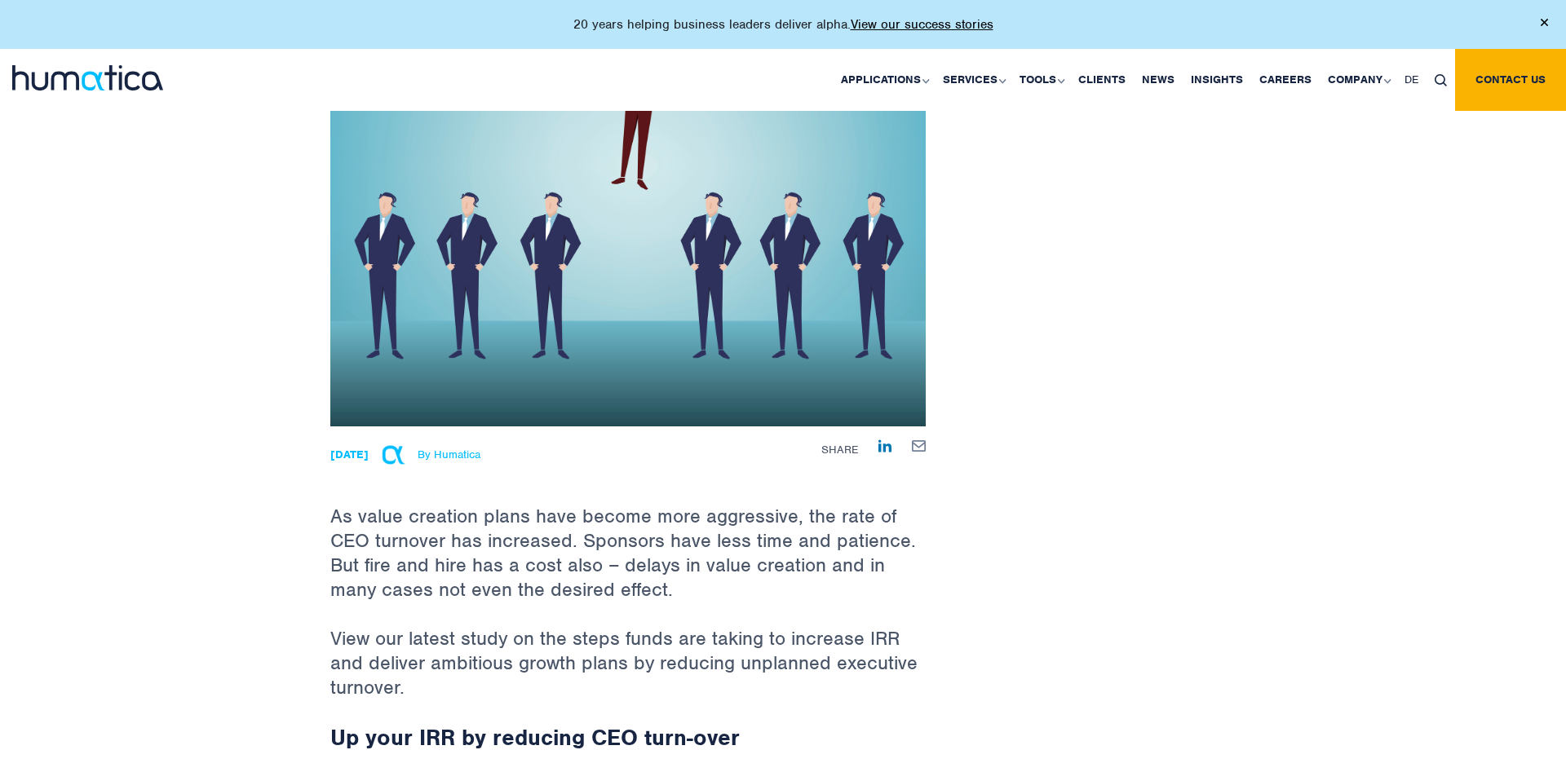
click at [508, 52] on div "Applications Pre-deal Organizational Due Diligence Post-deal Value Creation Pla…" at bounding box center [919, 80] width 1293 height 62
click at [1412, 76] on span "DE" at bounding box center [1411, 80] width 14 height 14
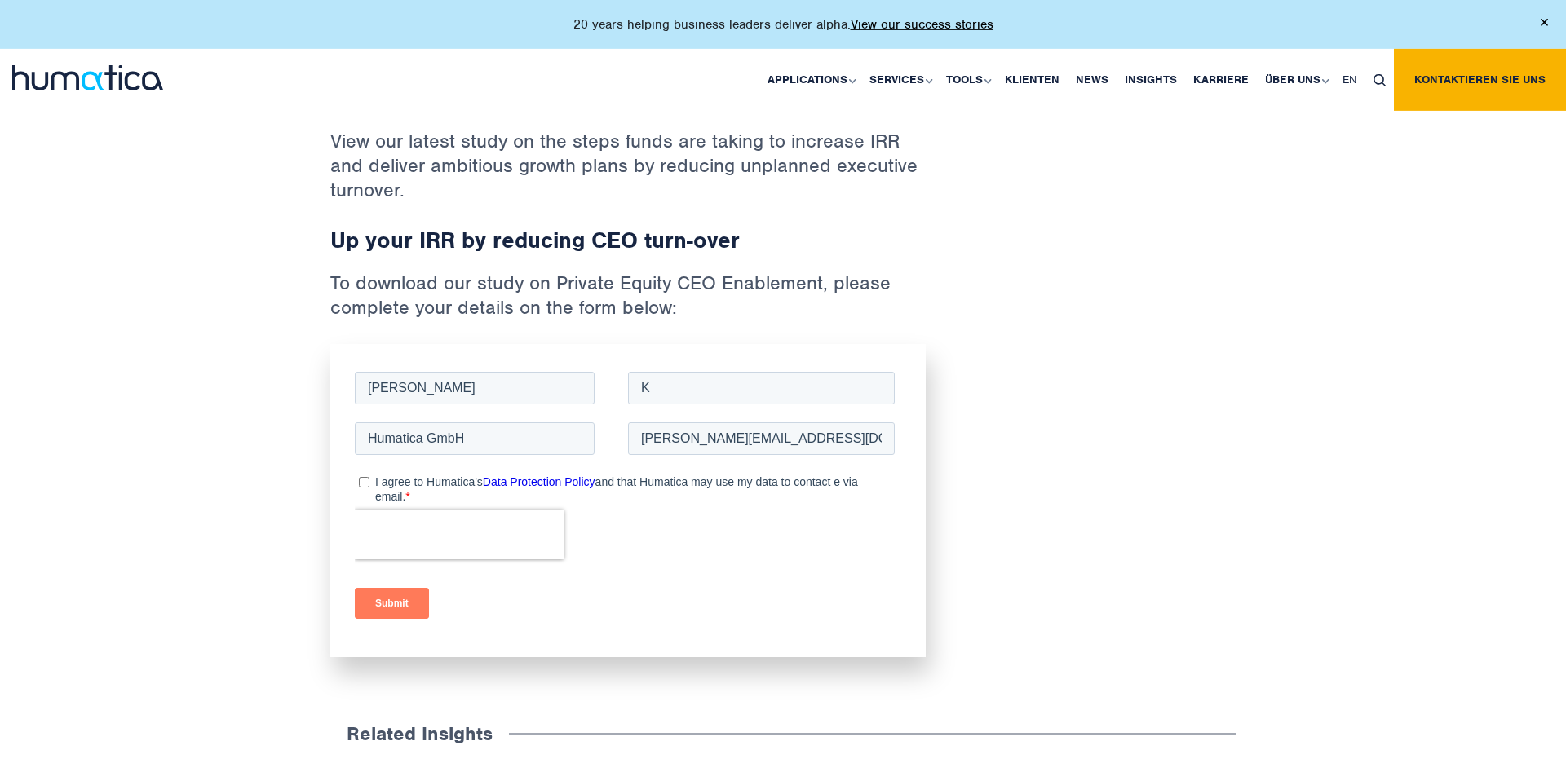
scroll to position [832, 0]
click at [383, 479] on p "I agree to Humatica's Data Protection Policy and that Humatica may use my data …" at bounding box center [616, 487] width 483 height 28
click at [369, 479] on input "I agree to Humatica's Data Protection Policy and that Humatica may use my data …" at bounding box center [364, 480] width 11 height 11
checkbox input "true"
click at [415, 605] on input "Submit" at bounding box center [392, 601] width 74 height 31
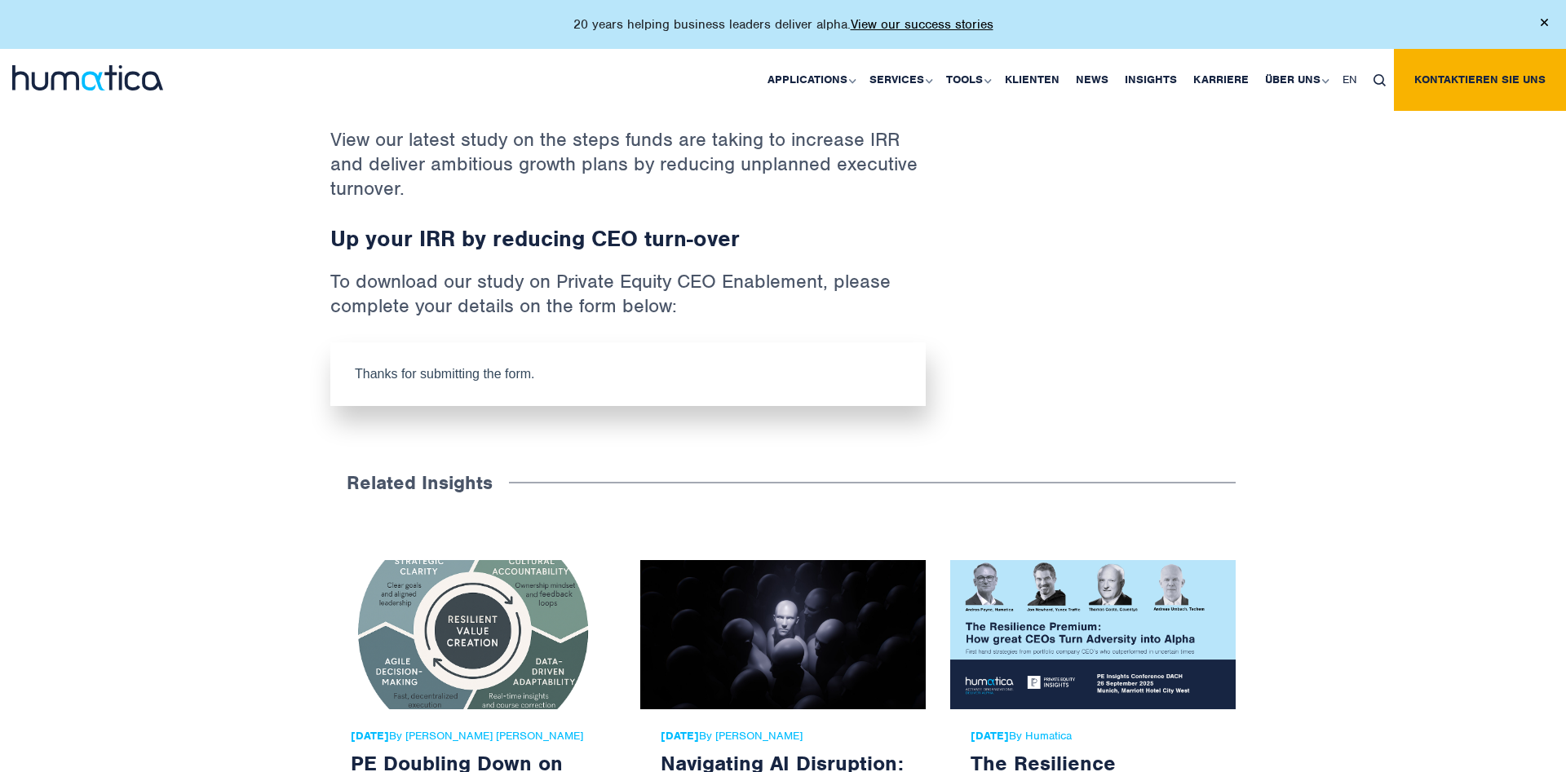
click at [382, 150] on p "View our latest study on the steps funds are taking to increase IRR and deliver…" at bounding box center [627, 176] width 595 height 98
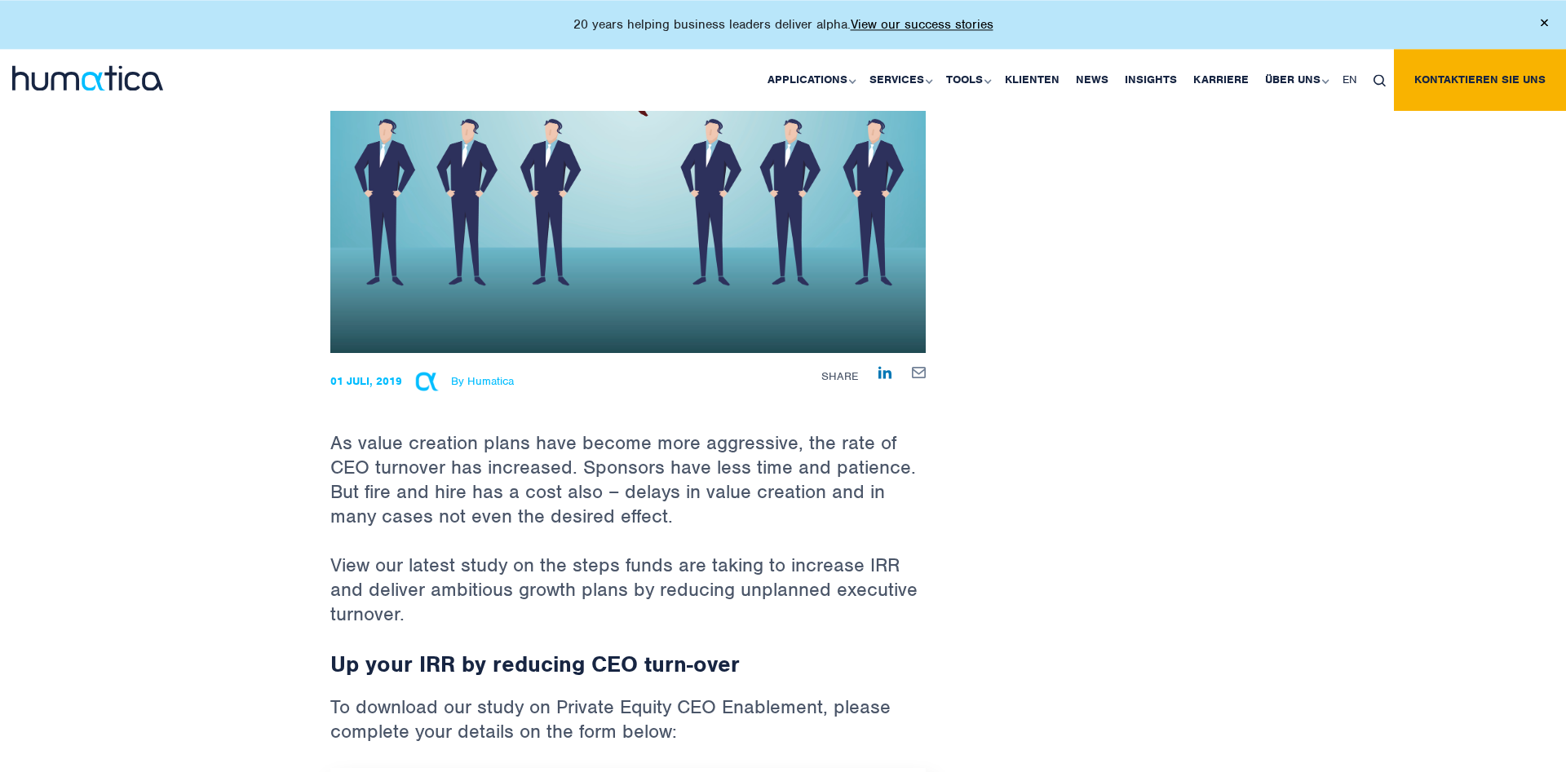
scroll to position [333, 0]
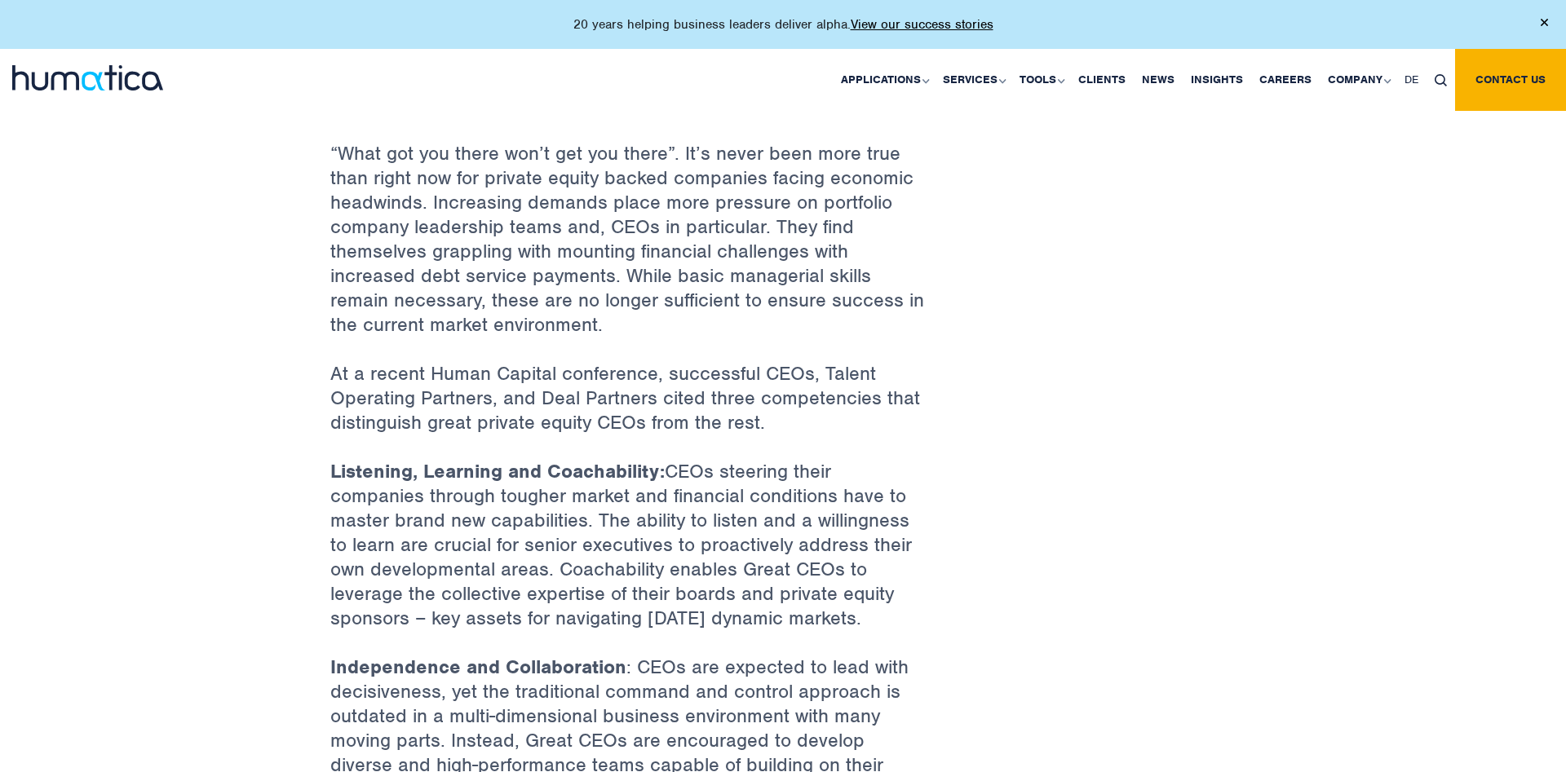
scroll to position [582, 0]
